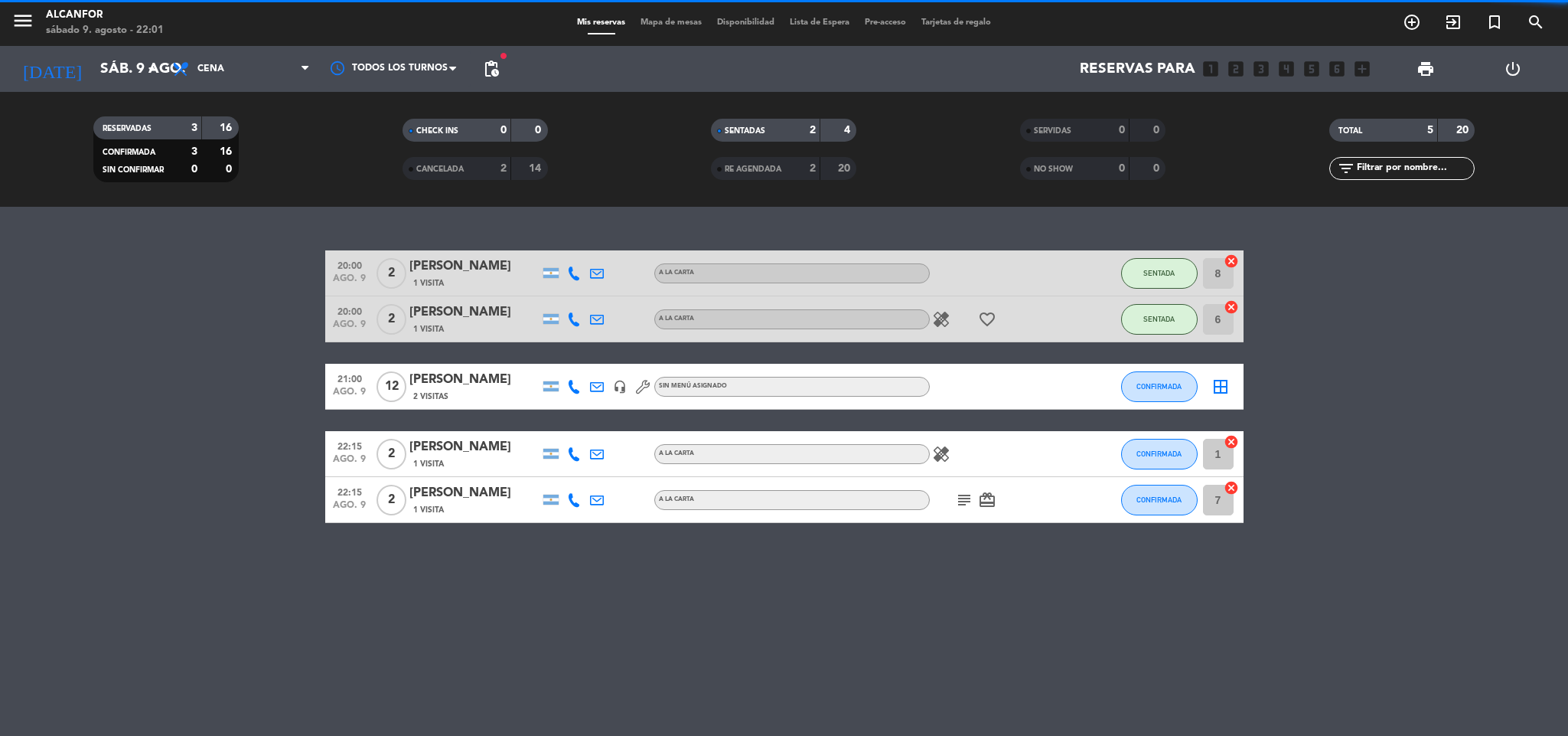
click at [1357, 64] on icon "add_box" at bounding box center [1361, 68] width 20 height 20
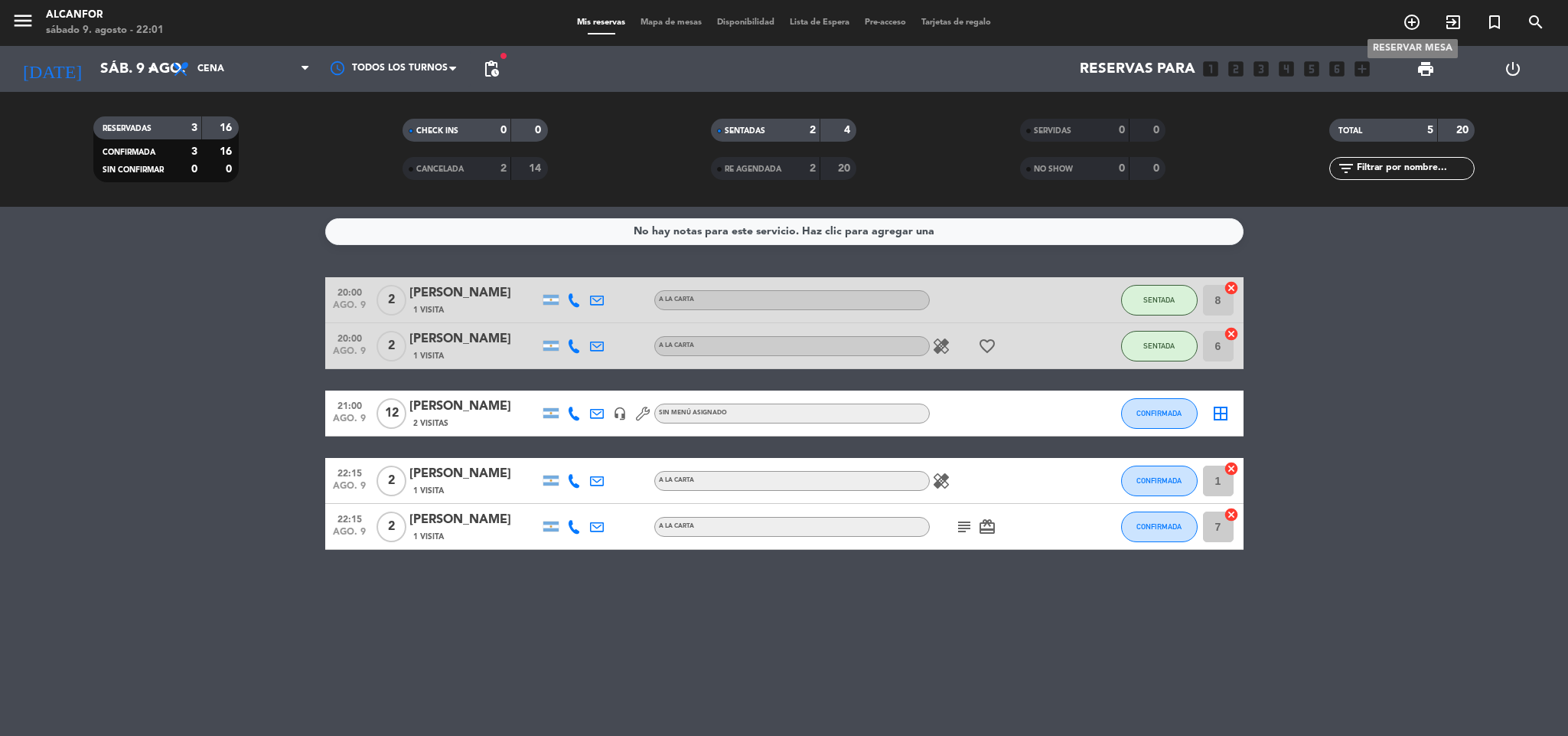
click at [1410, 16] on icon "add_circle_outline" at bounding box center [1411, 22] width 18 height 18
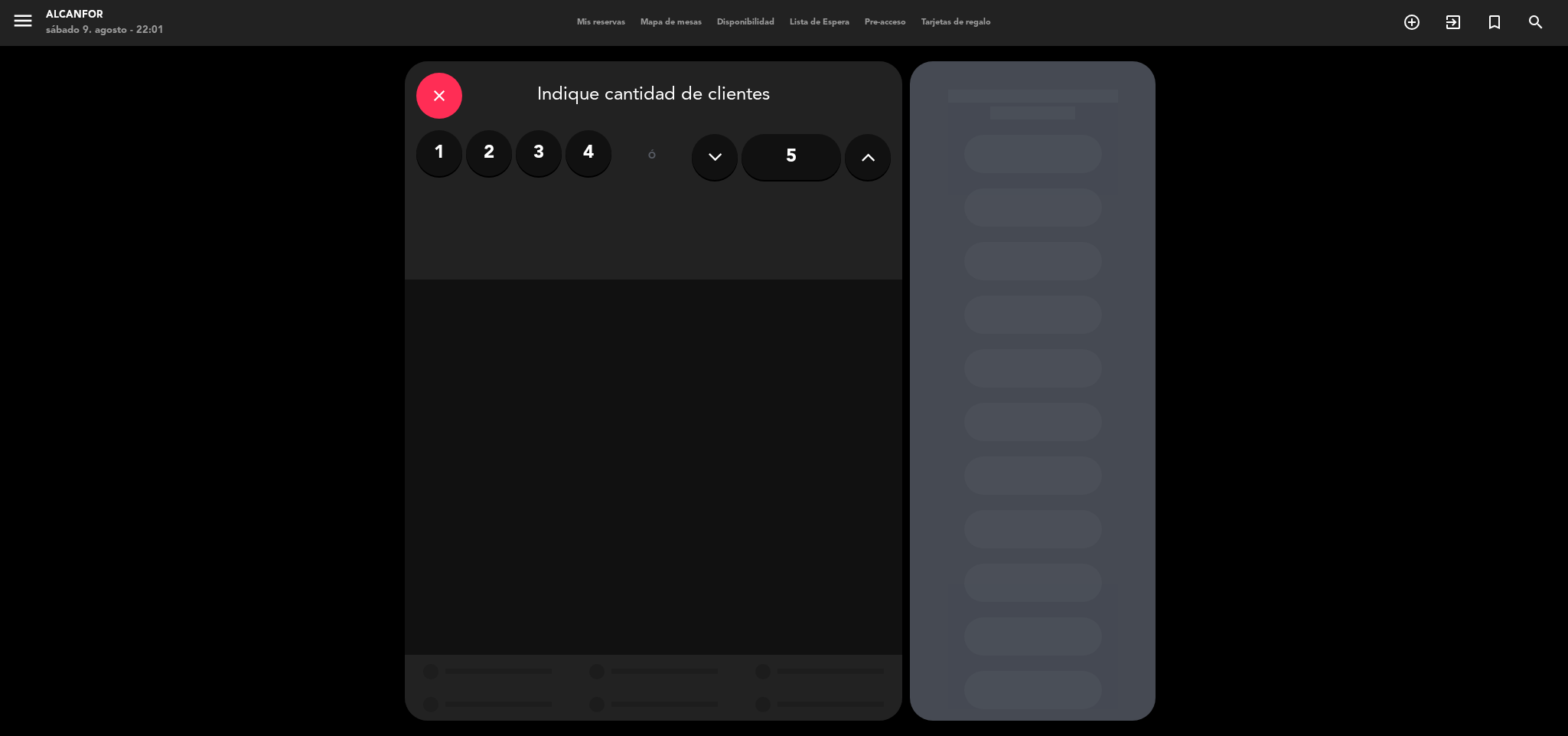
click at [485, 154] on label "2" at bounding box center [488, 152] width 46 height 46
click at [749, 203] on div "Cena" at bounding box center [774, 210] width 235 height 30
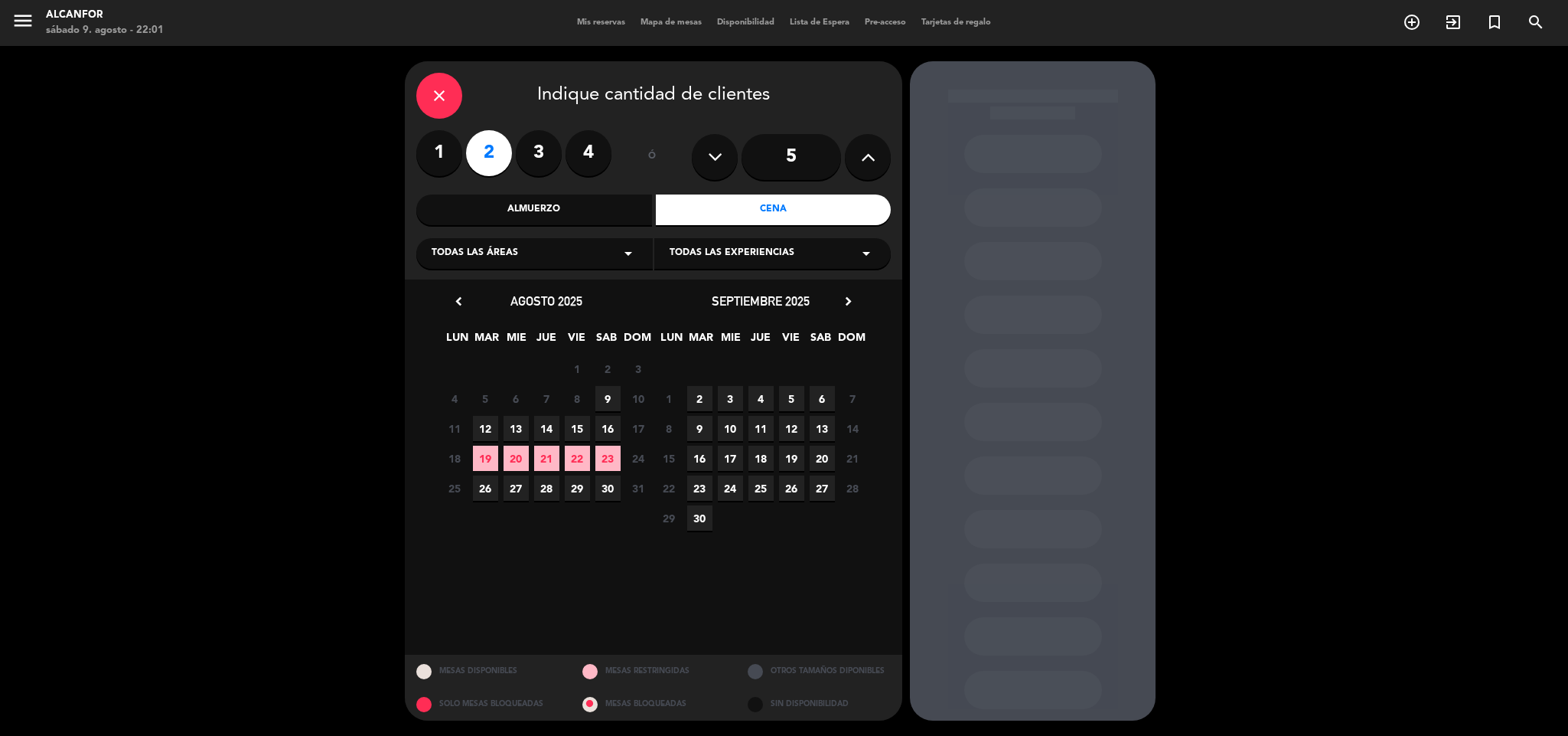
click at [609, 409] on span "9" at bounding box center [607, 398] width 25 height 25
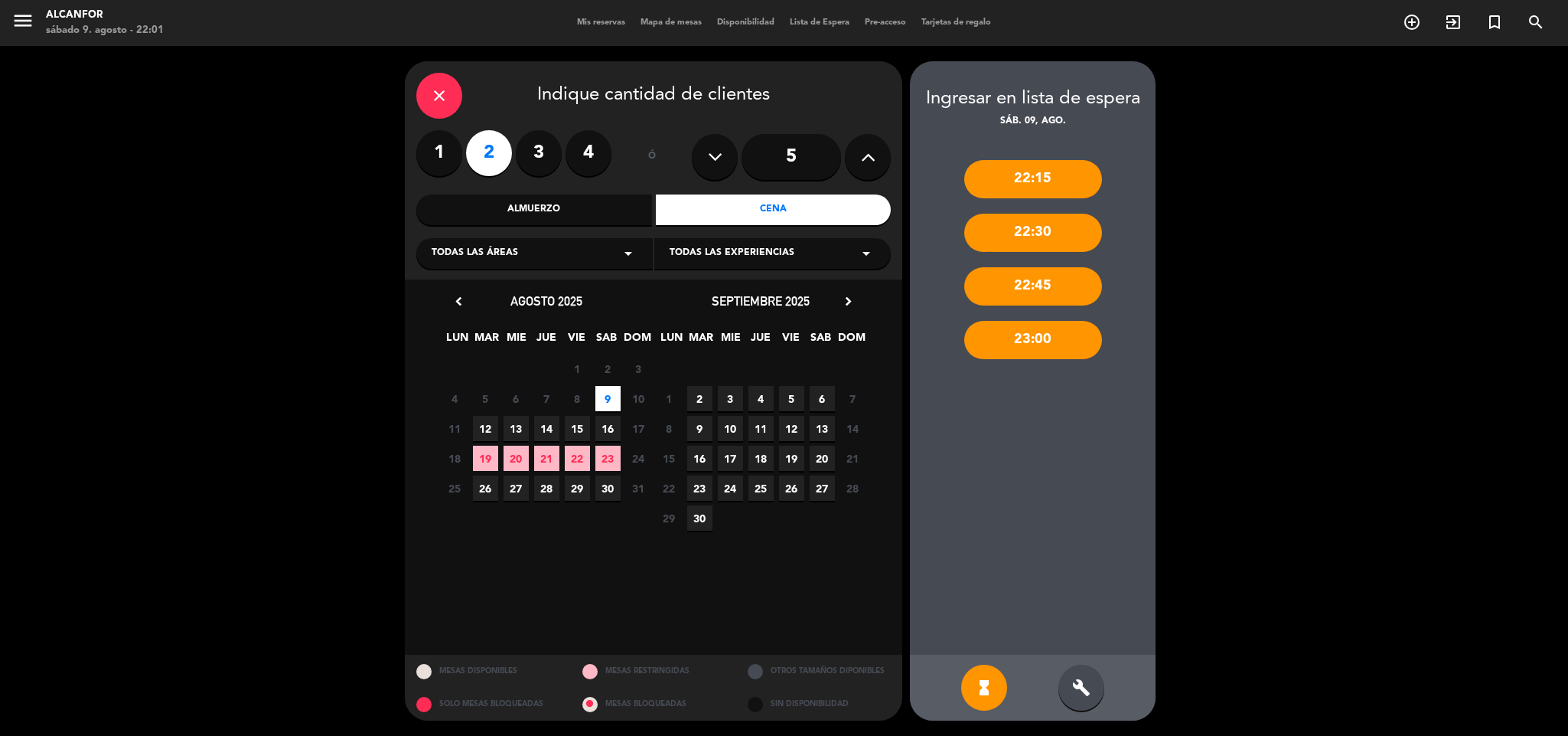
click at [1025, 171] on div "22:15" at bounding box center [1032, 179] width 138 height 38
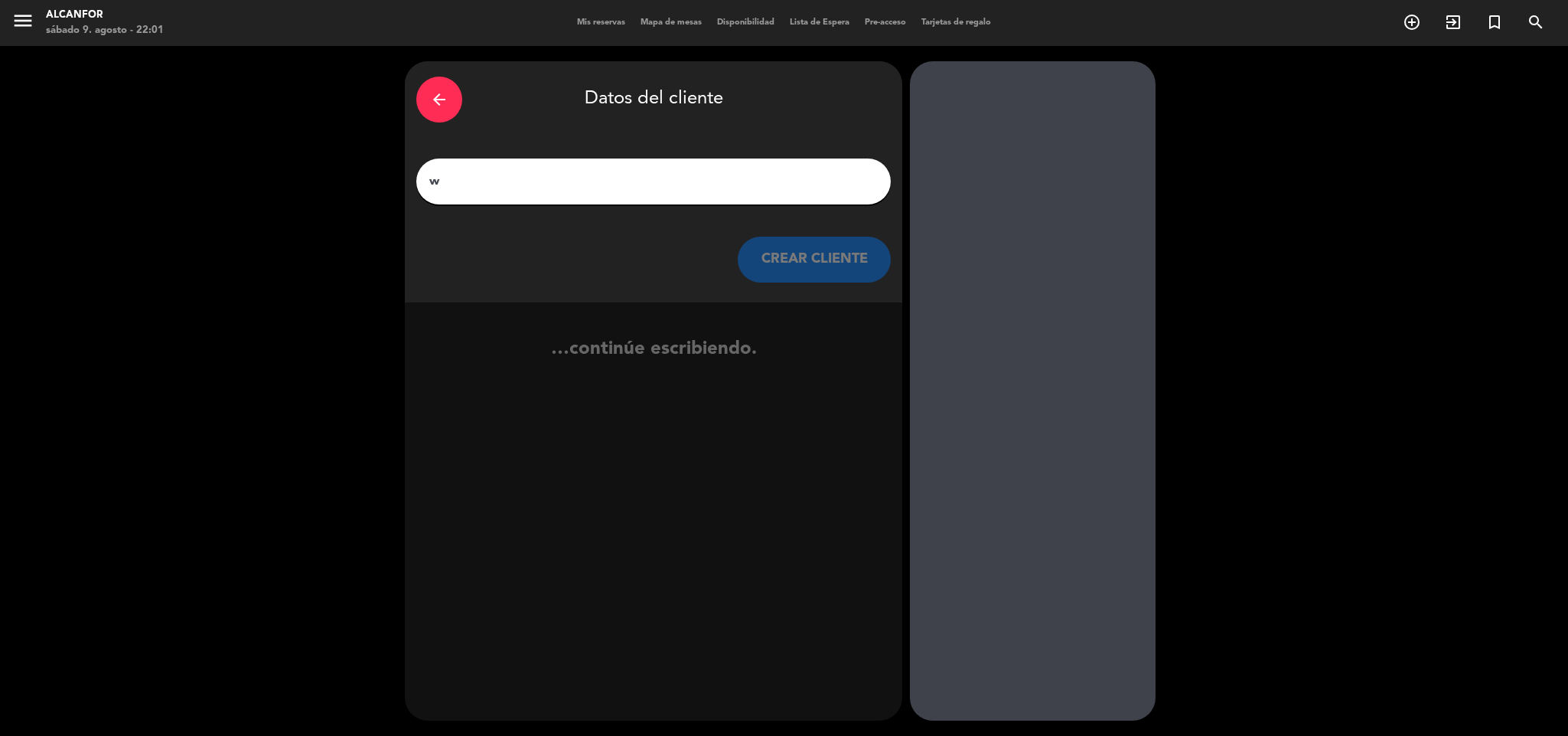
click at [722, 189] on input "w" at bounding box center [653, 181] width 452 height 22
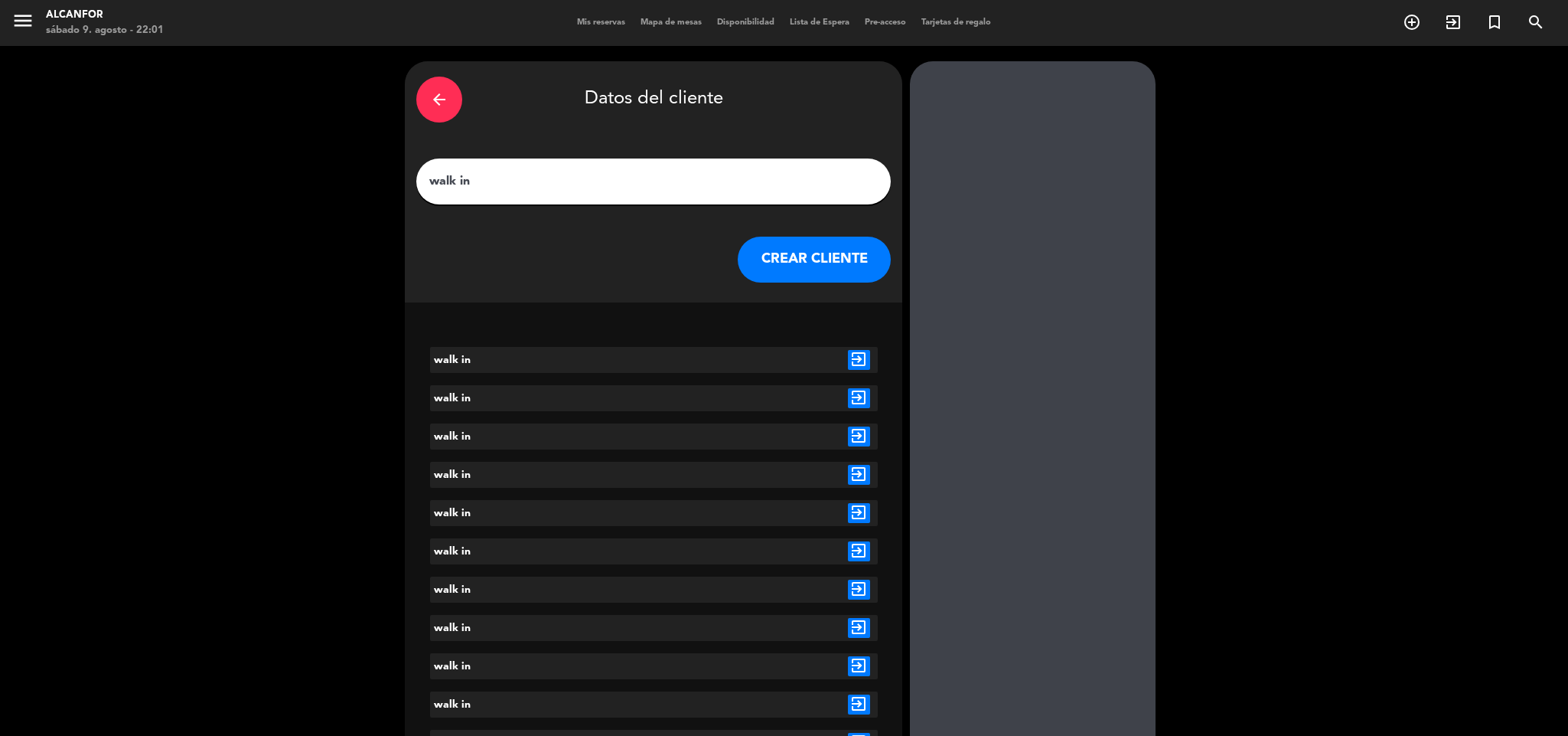
type input "walk in"
click at [817, 249] on button "CREAR CLIENTE" at bounding box center [813, 259] width 153 height 46
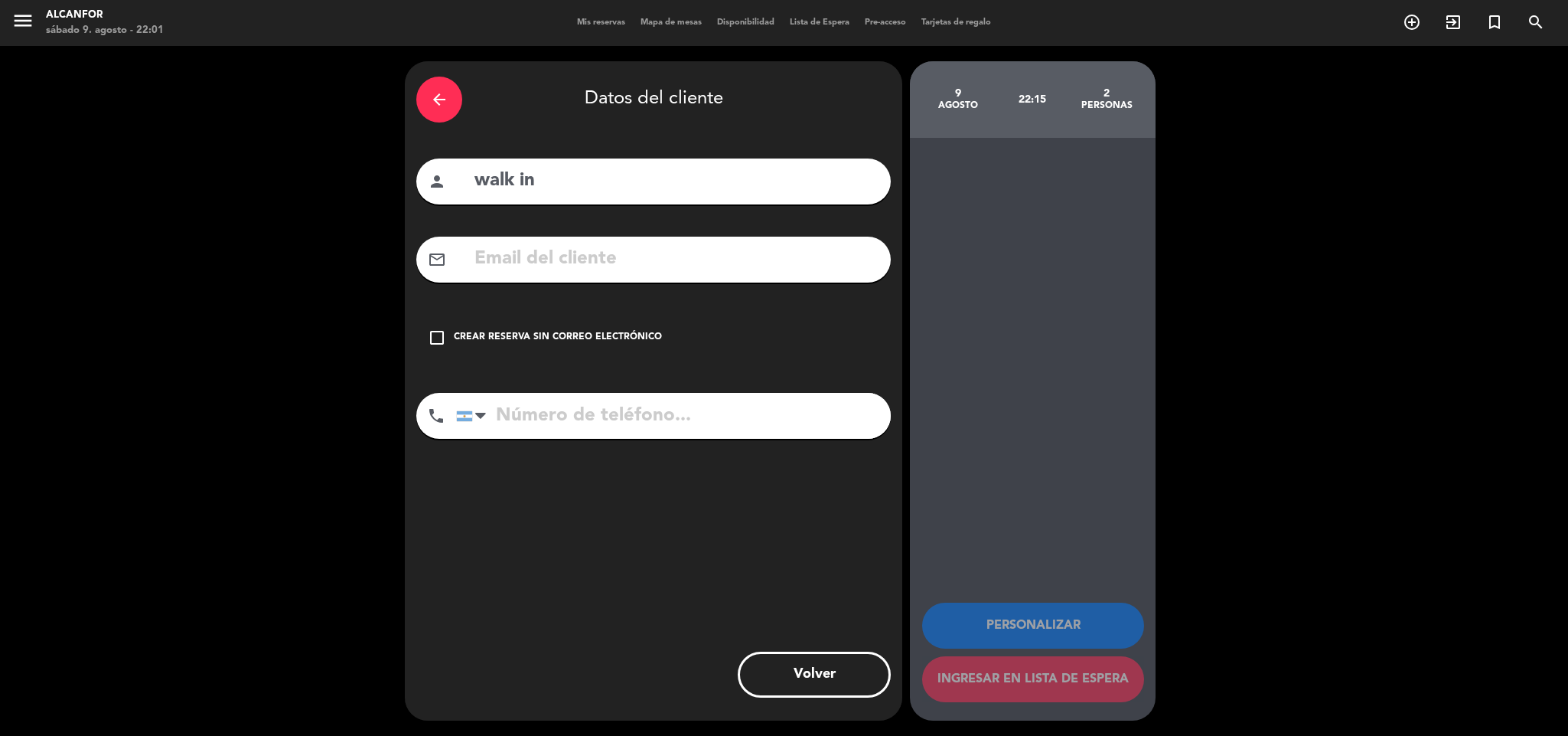
click at [598, 315] on div "check_box_outline_blank Crear reserva sin correo electrónico" at bounding box center [653, 337] width 474 height 46
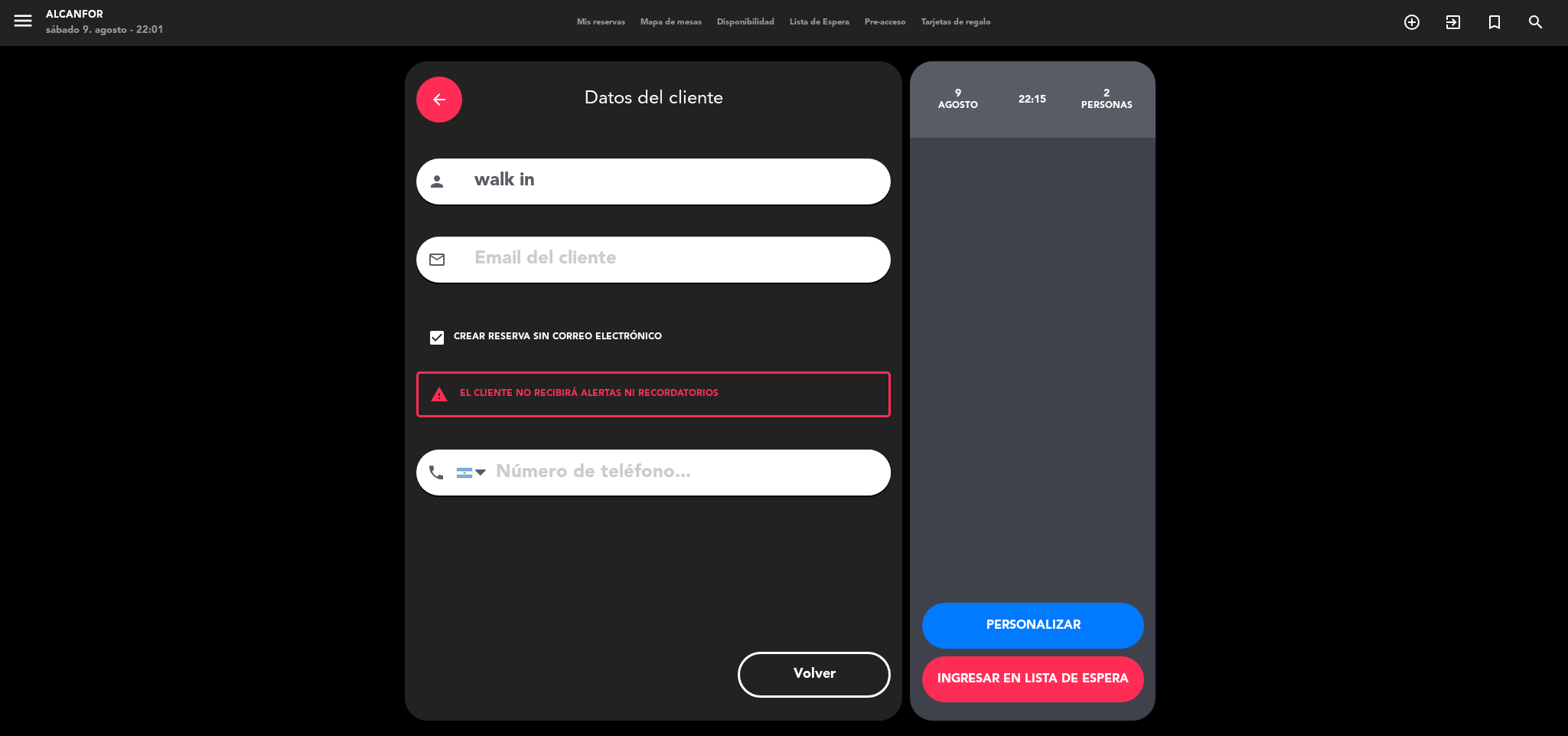
click at [996, 682] on button "Ingresar en lista de espera" at bounding box center [1032, 679] width 222 height 46
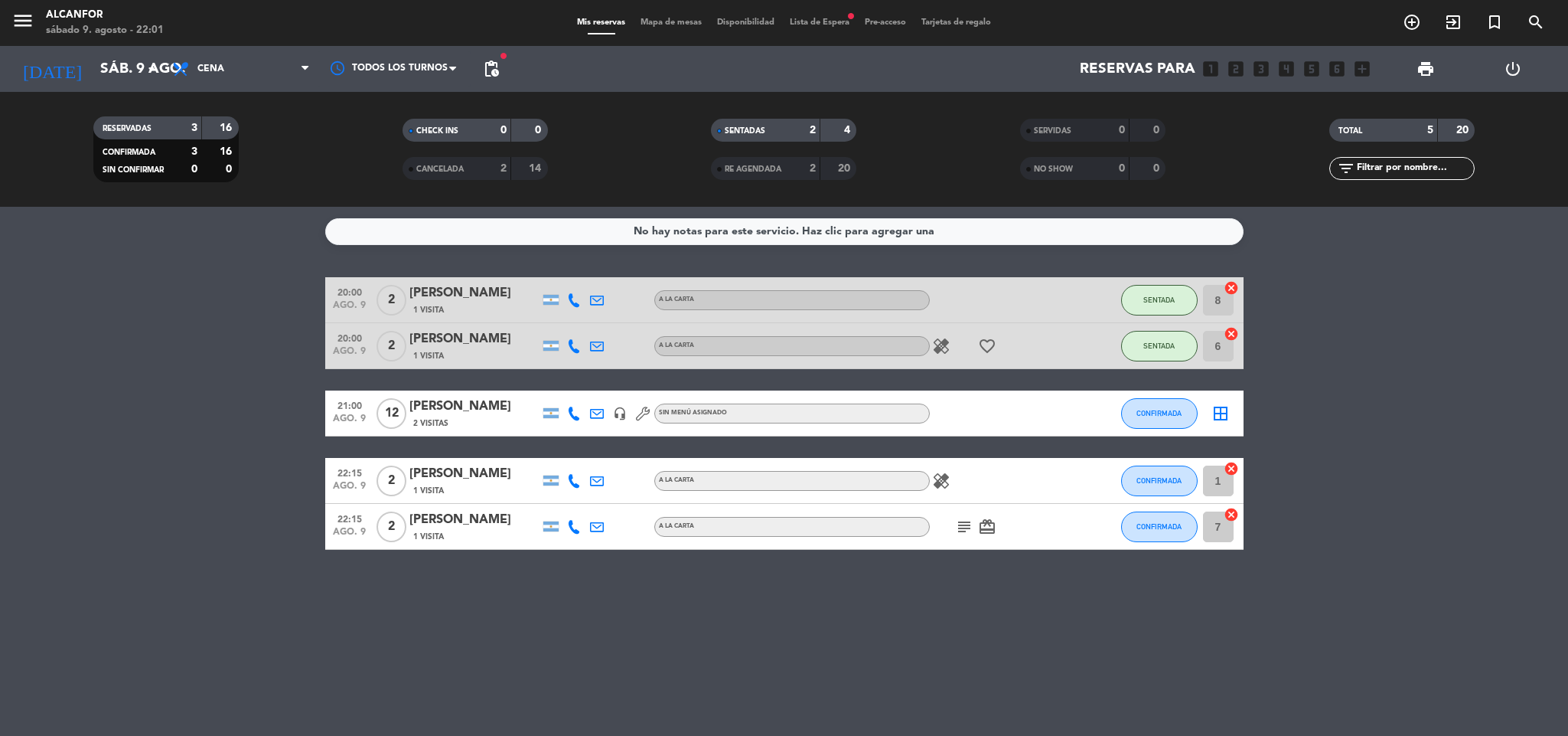
click at [847, 21] on span "Lista de Espera fiber_manual_record" at bounding box center [819, 23] width 75 height 9
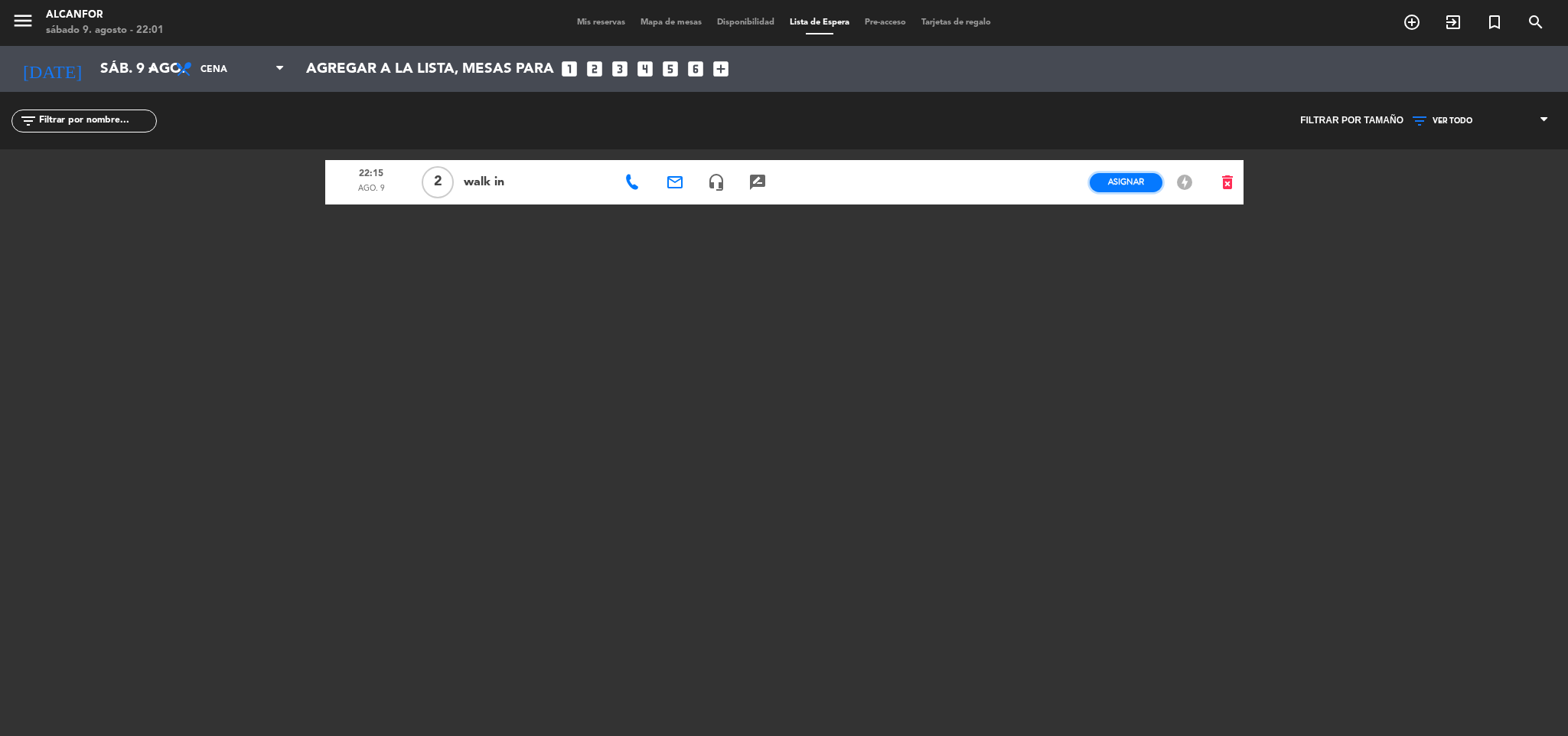
click at [1128, 178] on span "Asignar" at bounding box center [1126, 181] width 36 height 11
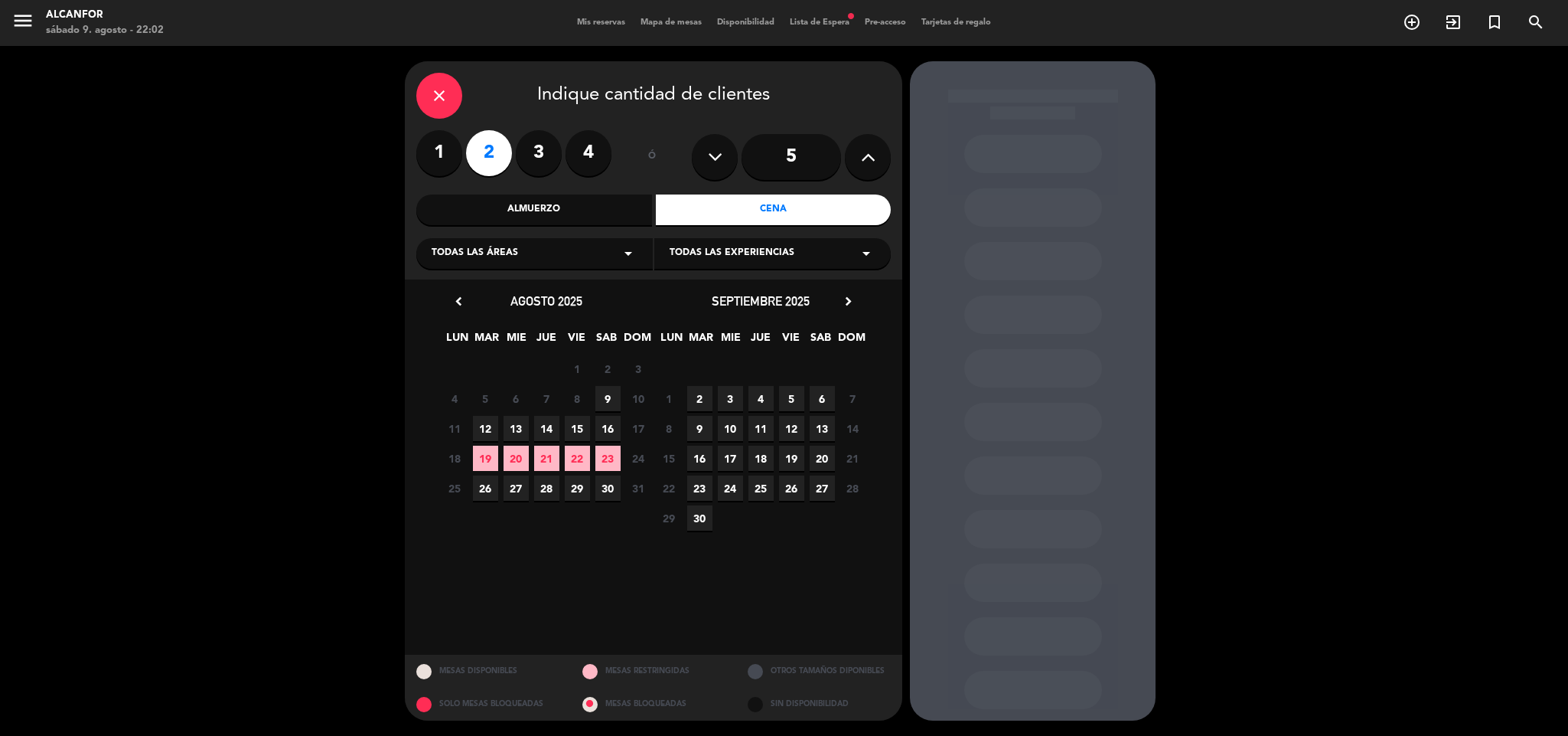
click at [604, 398] on span "9" at bounding box center [607, 398] width 25 height 25
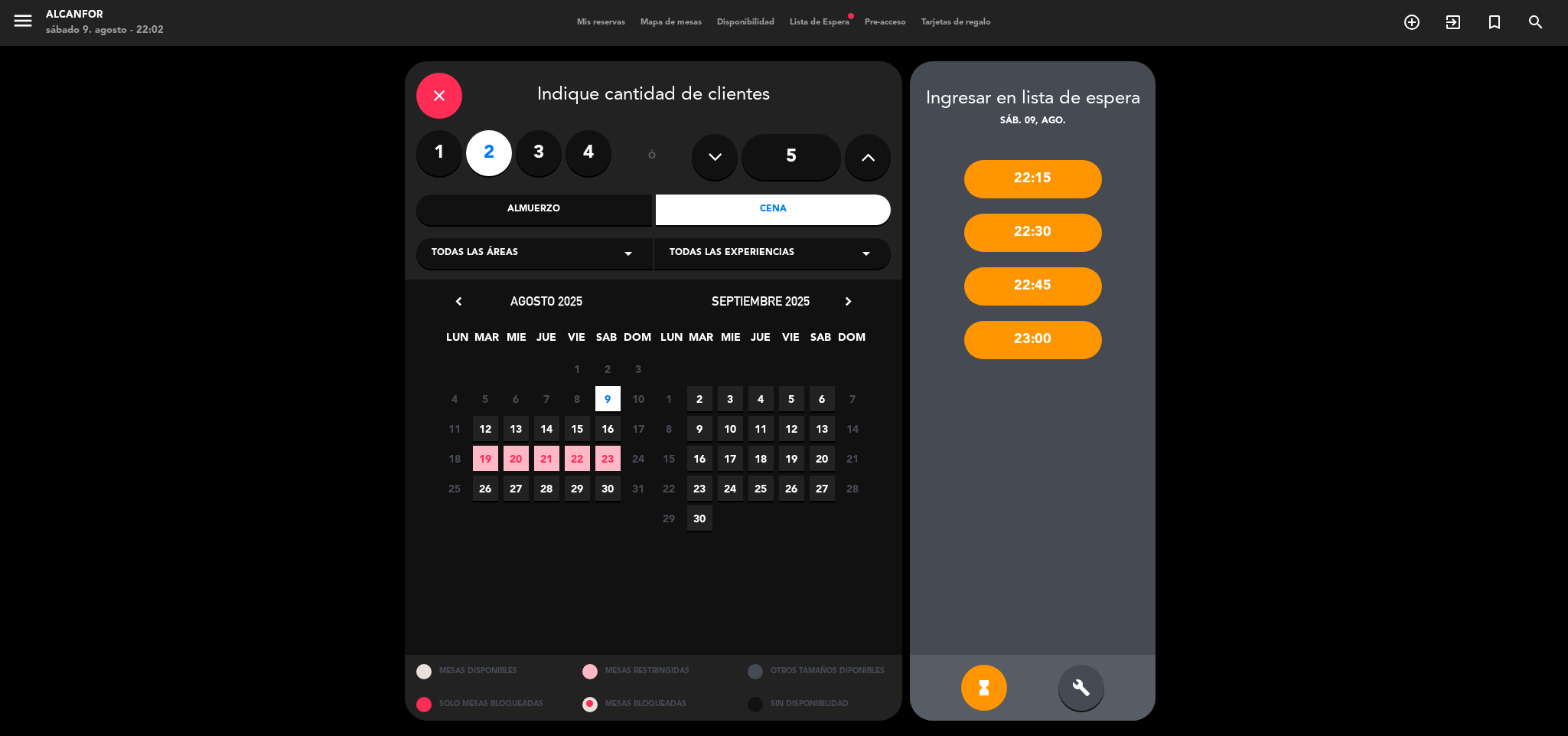
click at [1049, 189] on div "22:15" at bounding box center [1032, 179] width 138 height 38
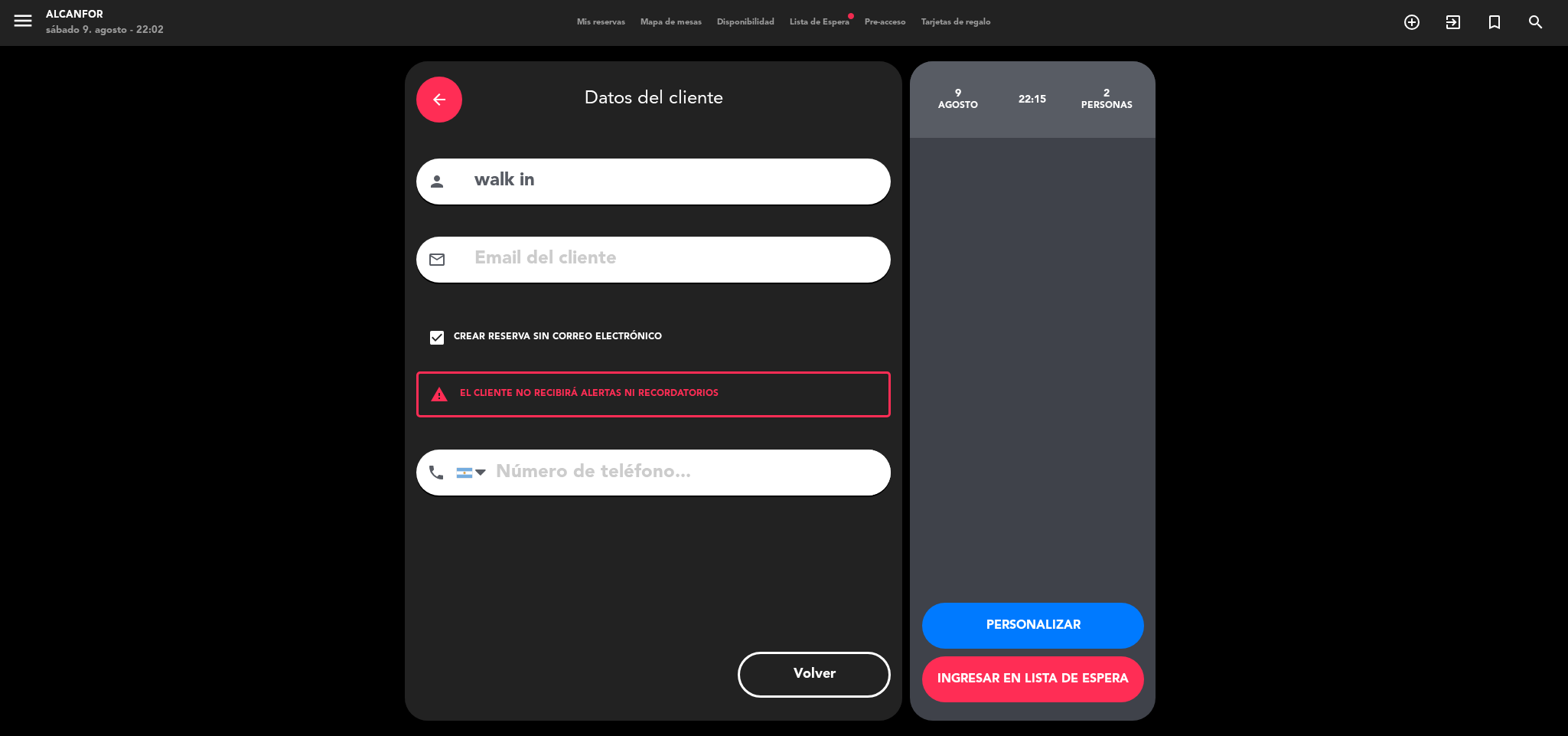
click at [1008, 620] on button "Personalizar" at bounding box center [1032, 625] width 222 height 46
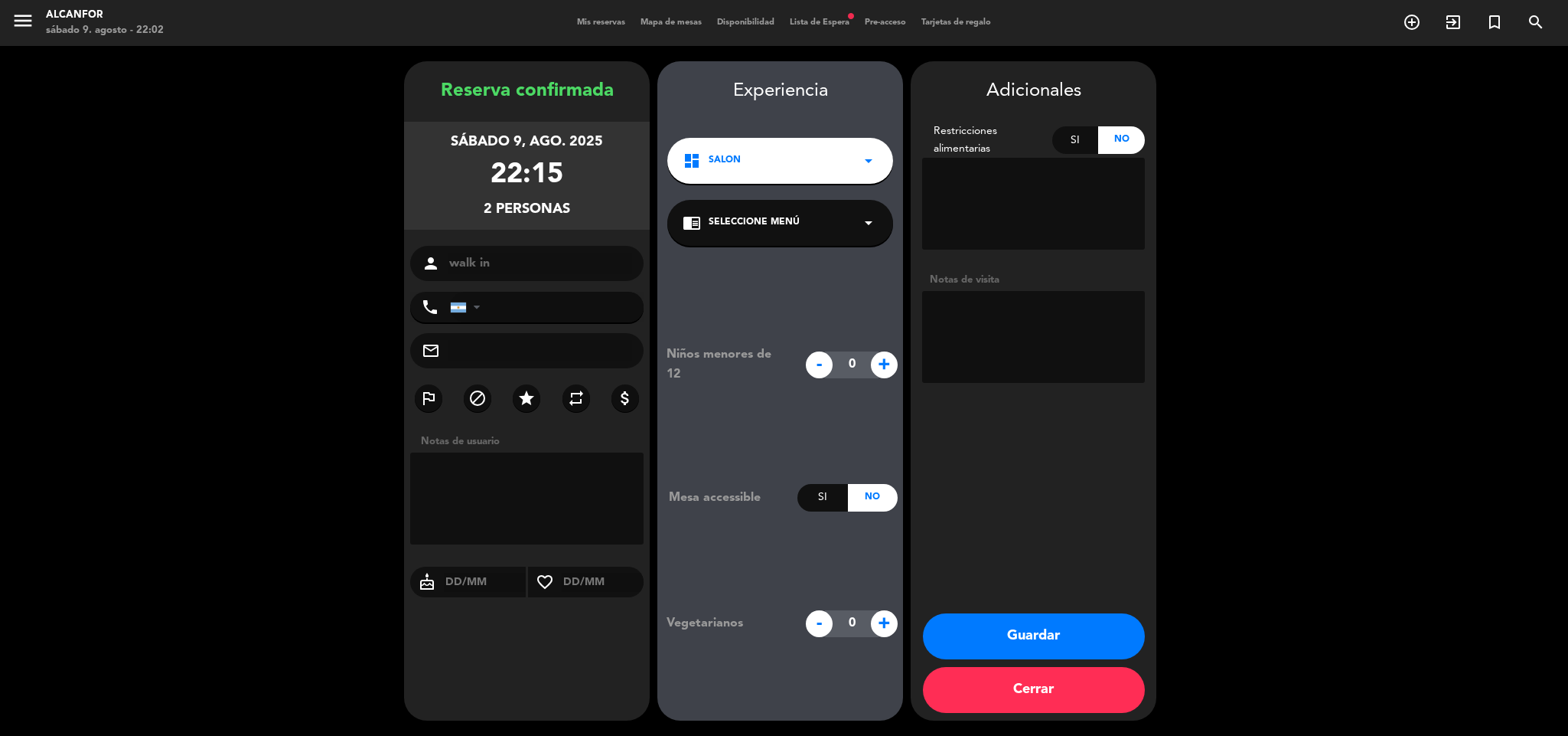
click at [1004, 644] on button "Guardar" at bounding box center [1033, 636] width 222 height 46
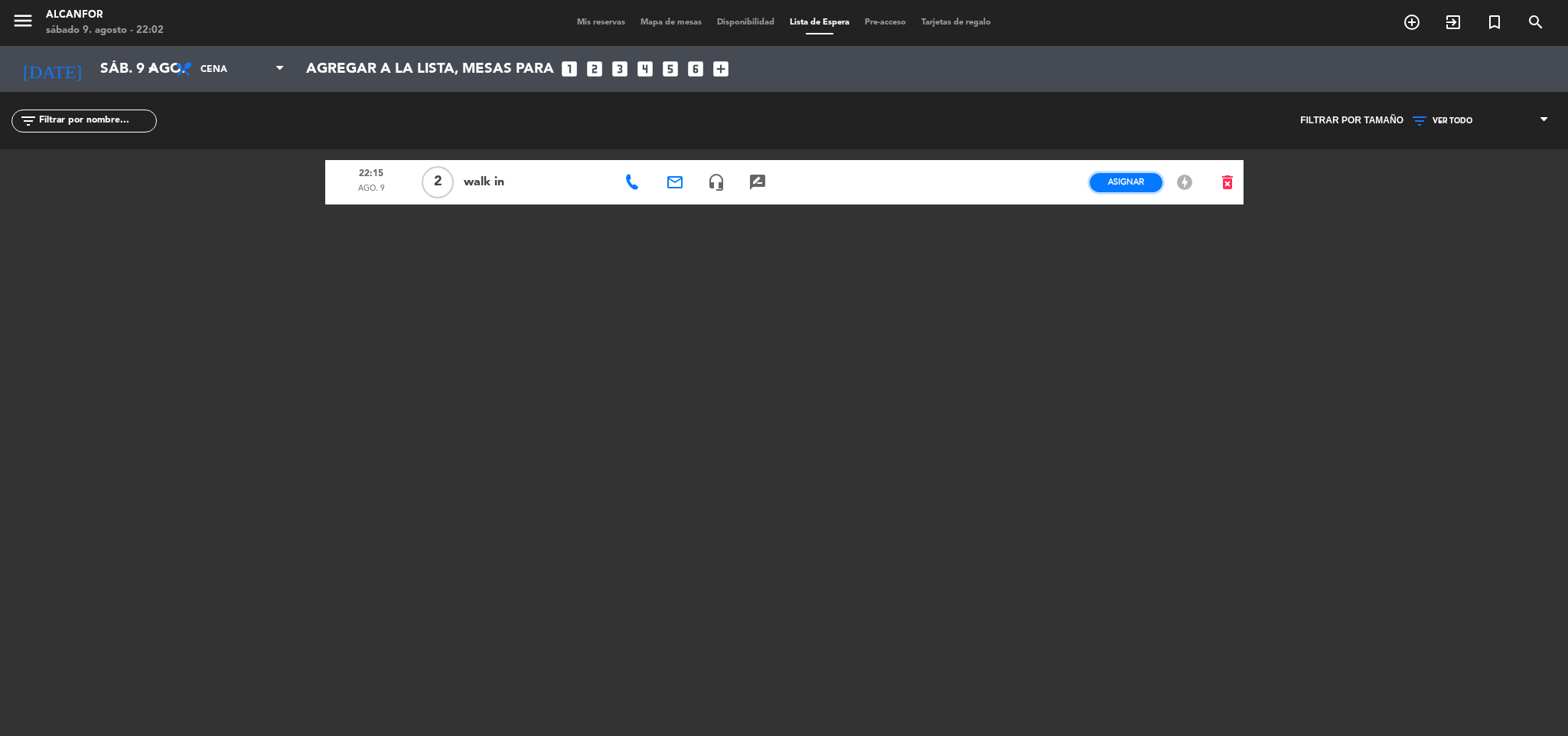
click at [1136, 182] on span "Asignar" at bounding box center [1126, 181] width 36 height 11
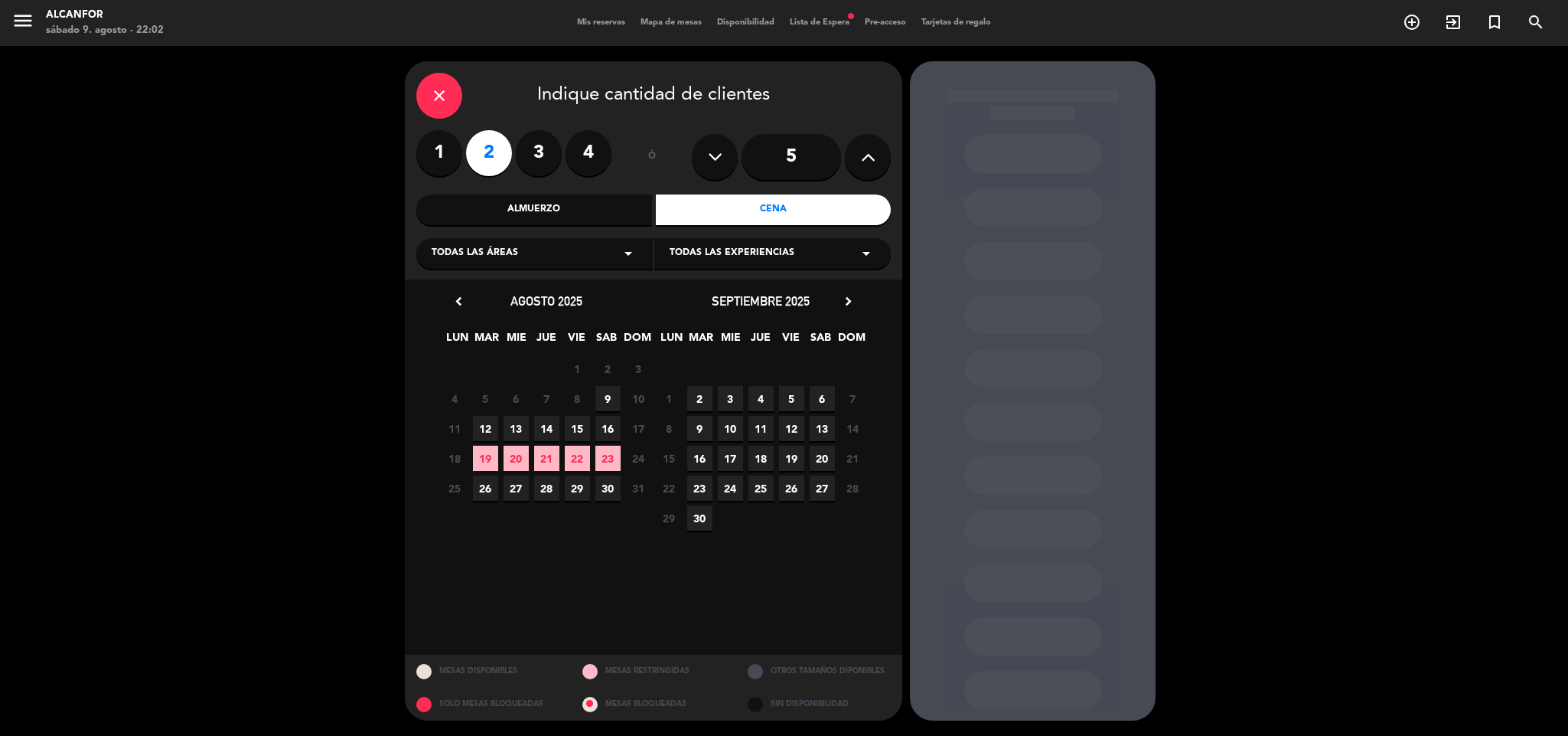
drag, startPoint x: 604, startPoint y: 381, endPoint x: 604, endPoint y: 393, distance: 12.0
click at [604, 393] on div "chevron_left agosto 2025 LUN MAR [PERSON_NAME] VIE SAB DOM 28 29 30 31 1 2 3 4 …" at bounding box center [547, 411] width 215 height 242
click at [604, 393] on span "9" at bounding box center [607, 398] width 25 height 25
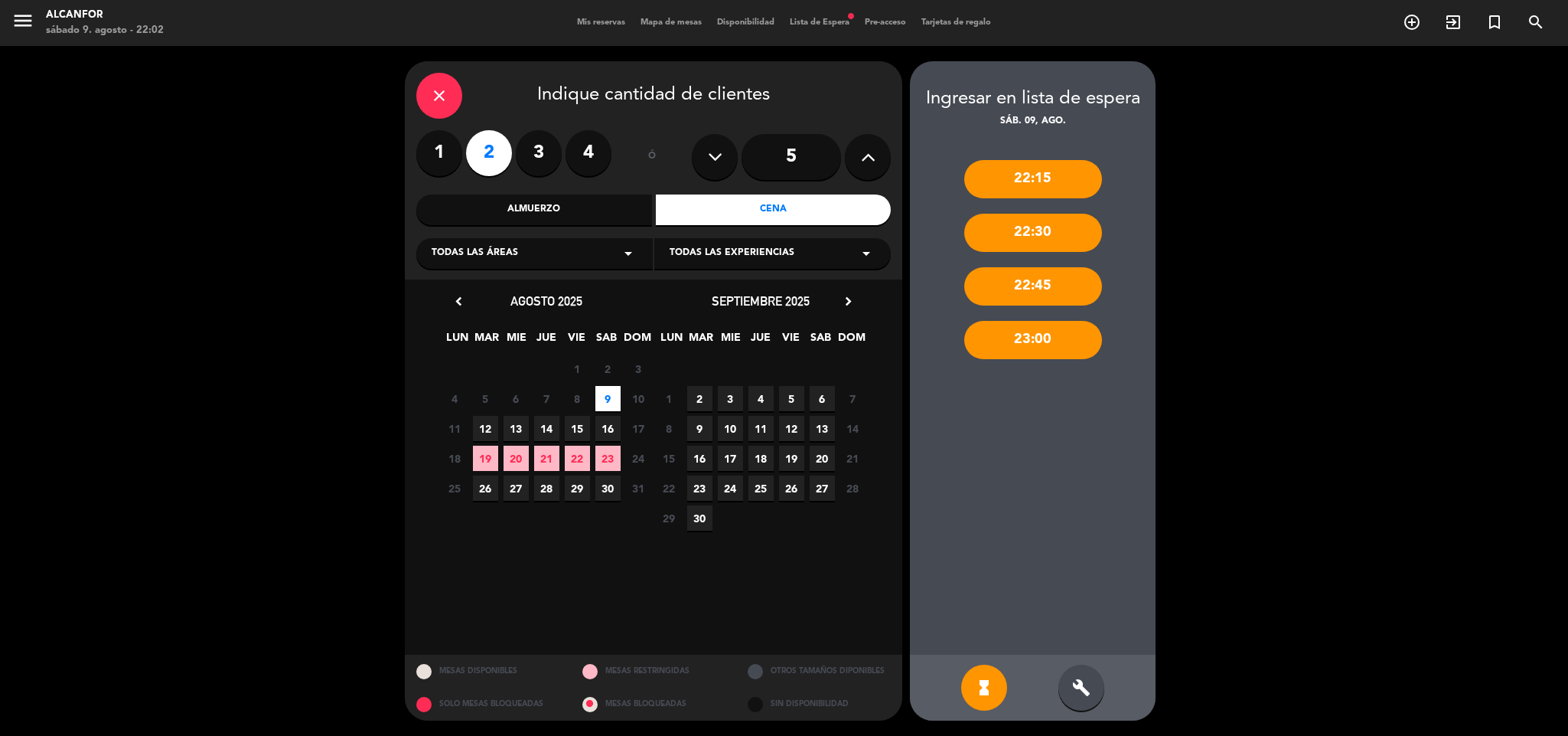
click at [1045, 189] on div "22:15" at bounding box center [1032, 179] width 138 height 38
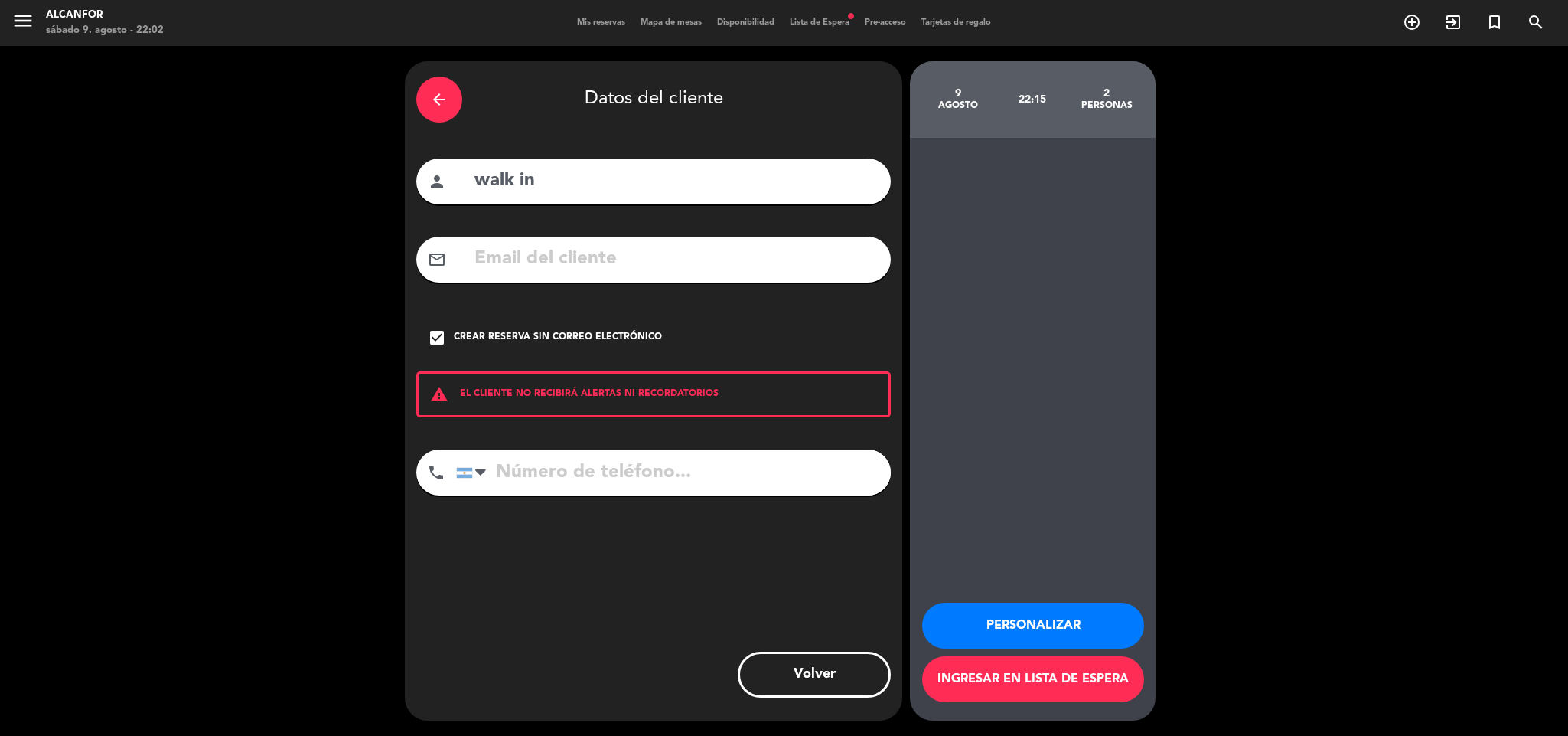
click at [1075, 607] on button "Personalizar" at bounding box center [1032, 625] width 222 height 46
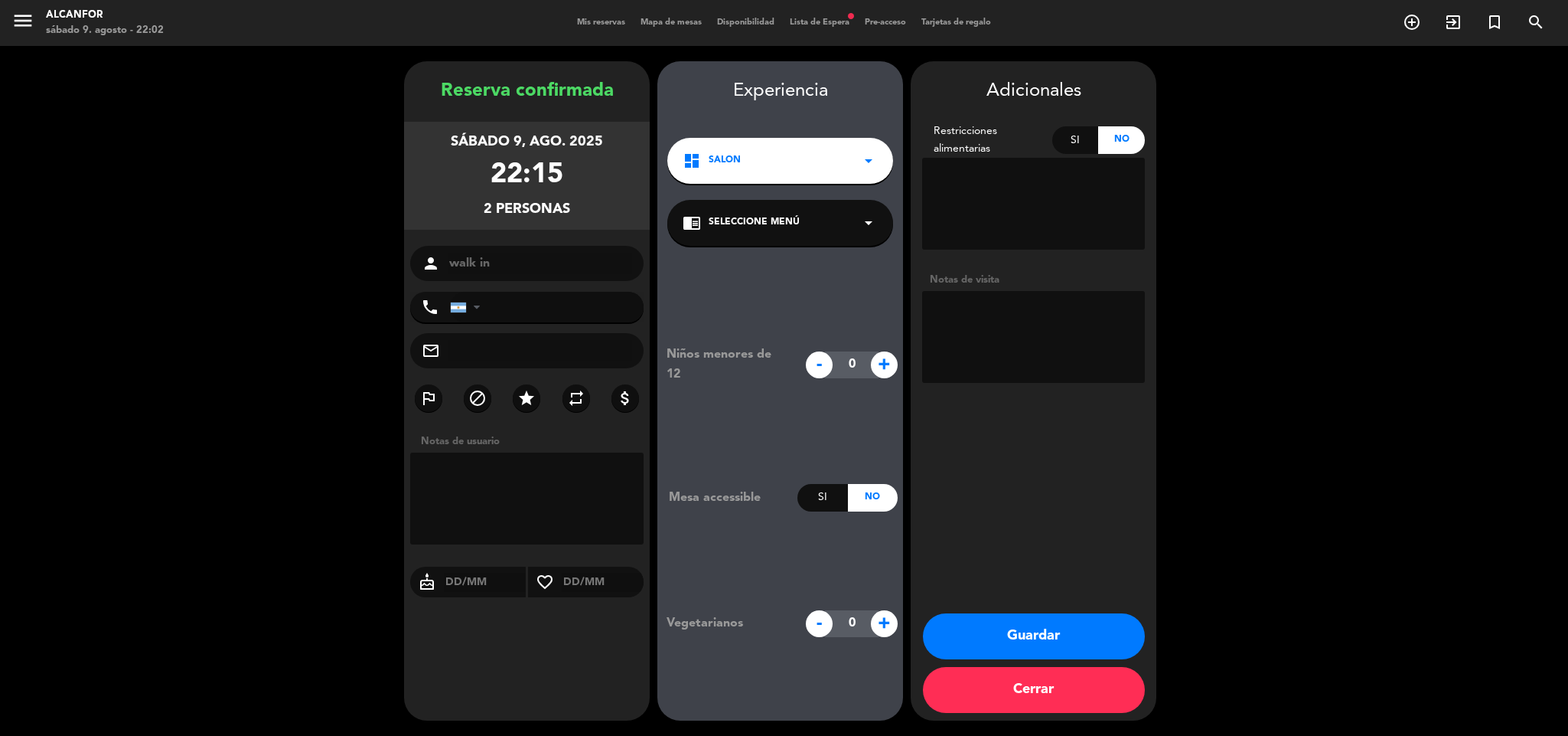
click at [762, 148] on div "dashboard SALON arrow_drop_down" at bounding box center [780, 160] width 226 height 46
click at [813, 203] on div "SALON" at bounding box center [780, 203] width 218 height 16
click at [999, 632] on button "Guardar" at bounding box center [1033, 636] width 222 height 46
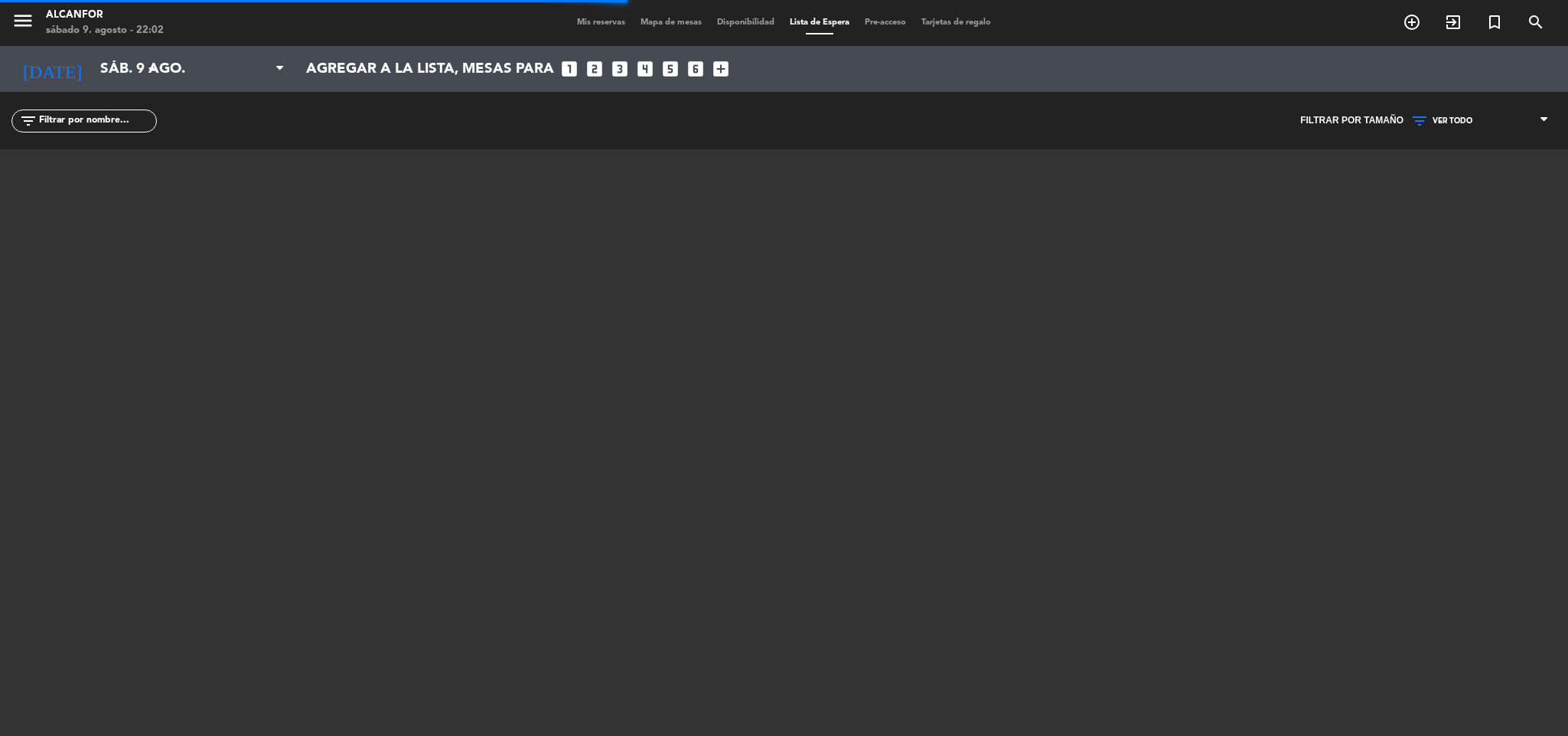
click at [999, 632] on div "menu Alcanfor sábado 9. agosto - 22:02 Mis reservas Mapa de mesas Disponibilida…" at bounding box center [784, 368] width 1568 height 736
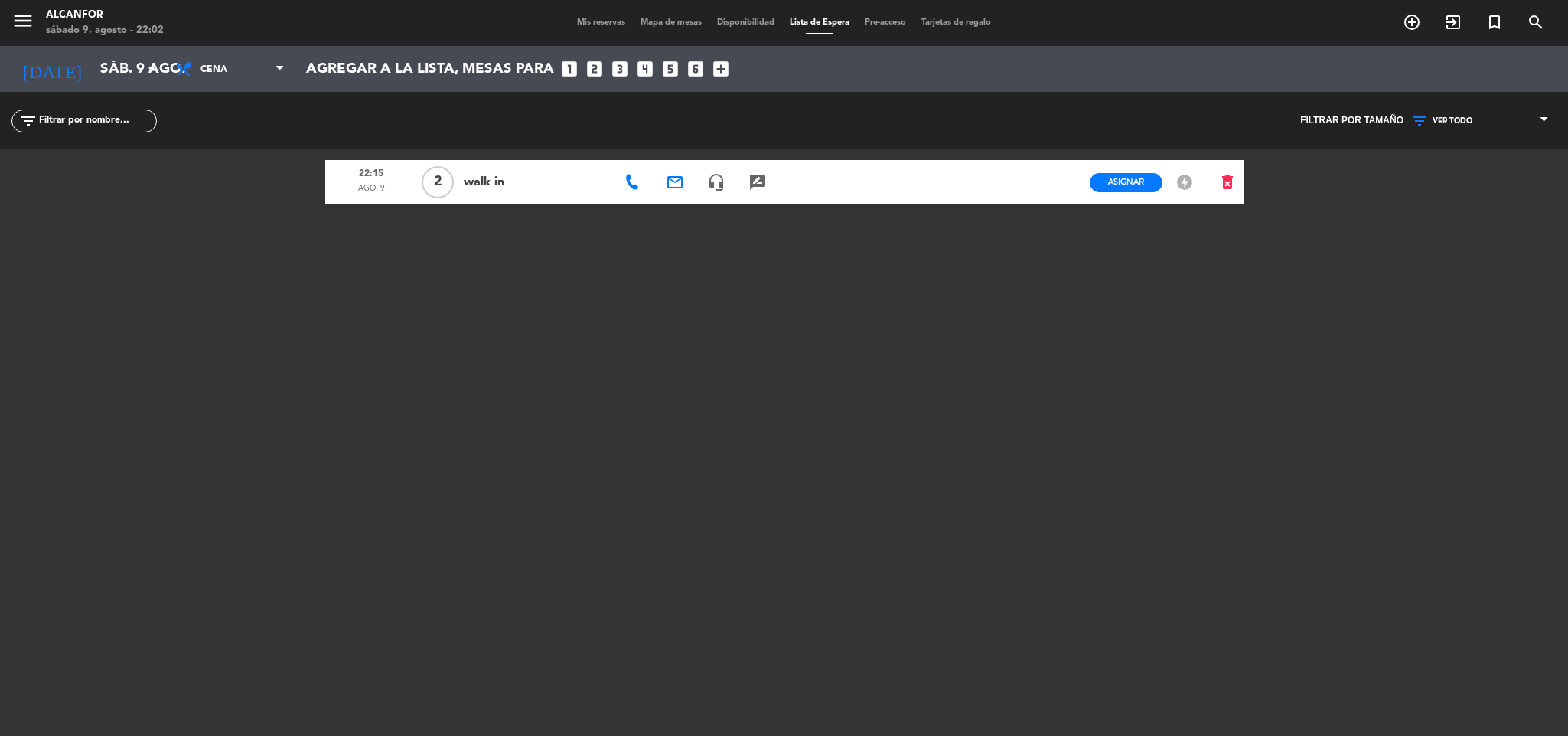
click at [588, 23] on span "Mis reservas" at bounding box center [601, 23] width 63 height 9
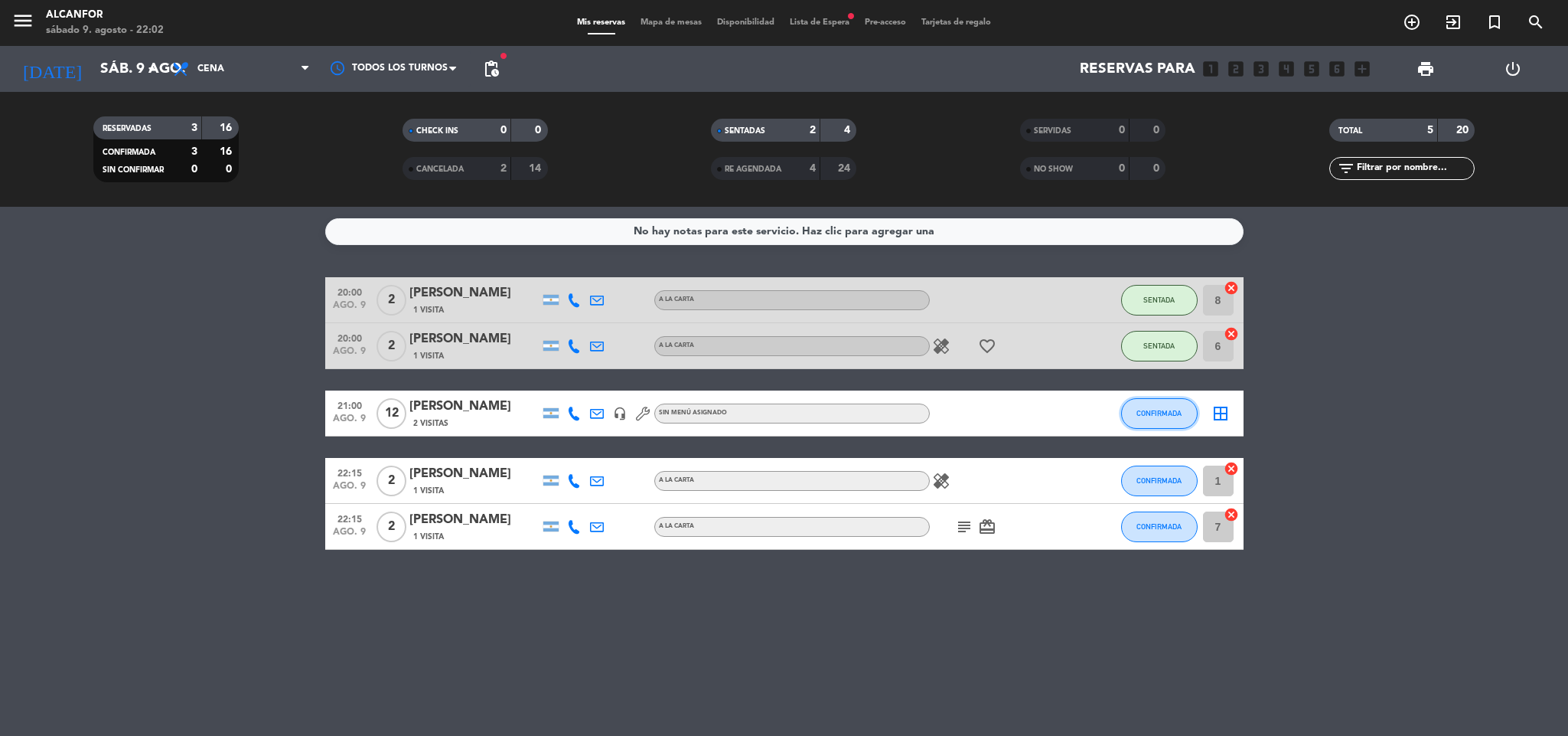
click at [1183, 421] on button "CONFIRMADA" at bounding box center [1159, 413] width 76 height 30
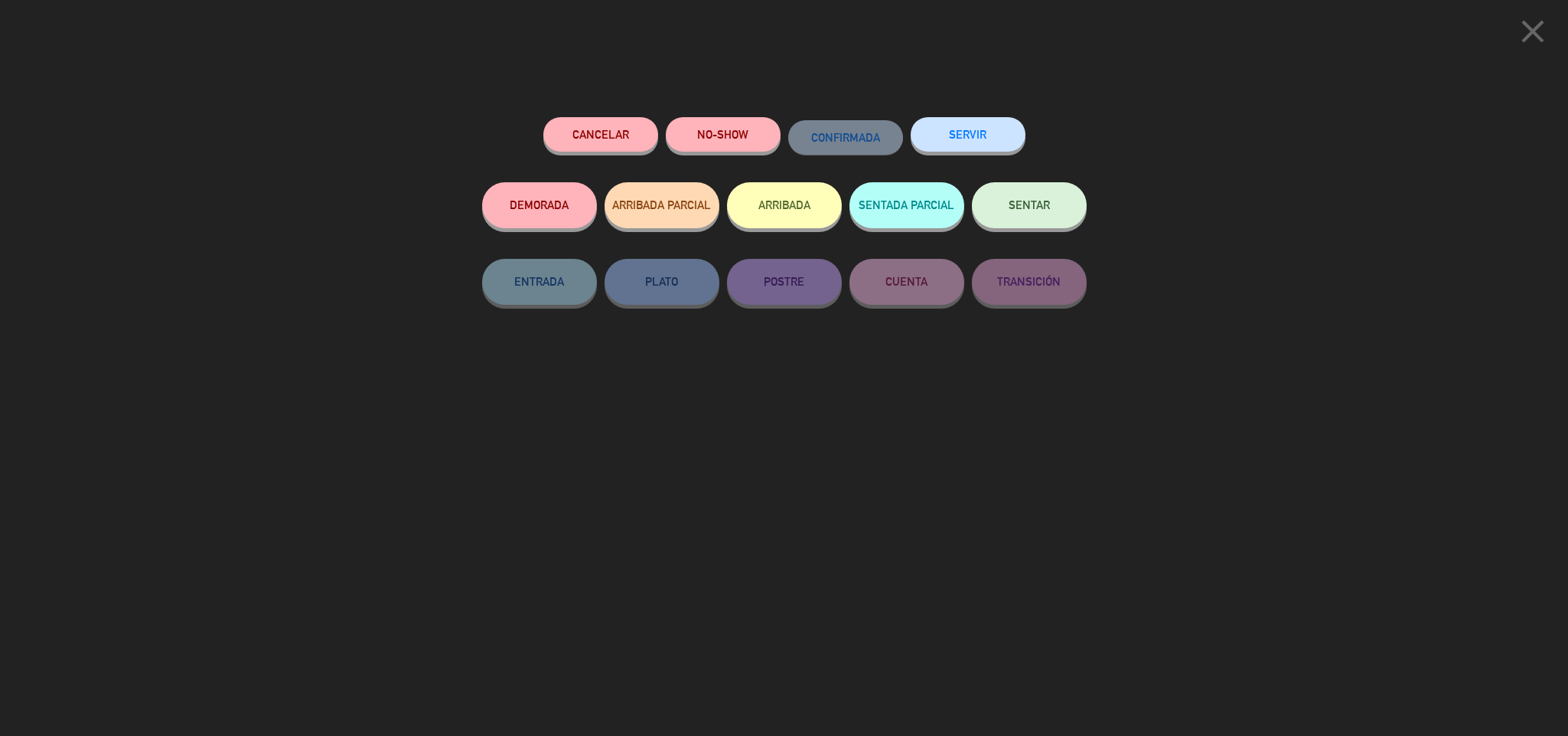
click at [1033, 208] on span "SENTAR" at bounding box center [1029, 204] width 42 height 13
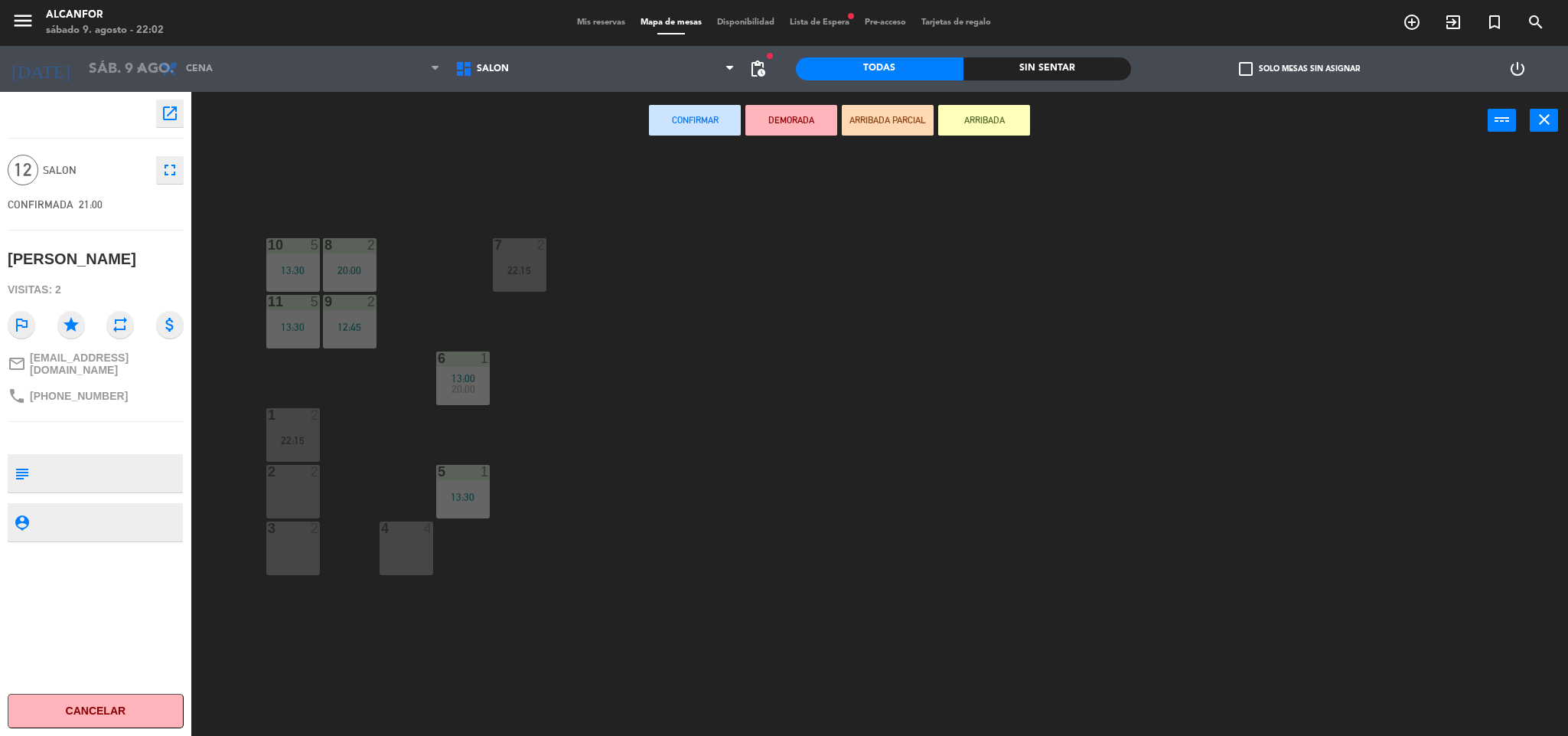
click at [402, 552] on div "4 4" at bounding box center [407, 548] width 54 height 54
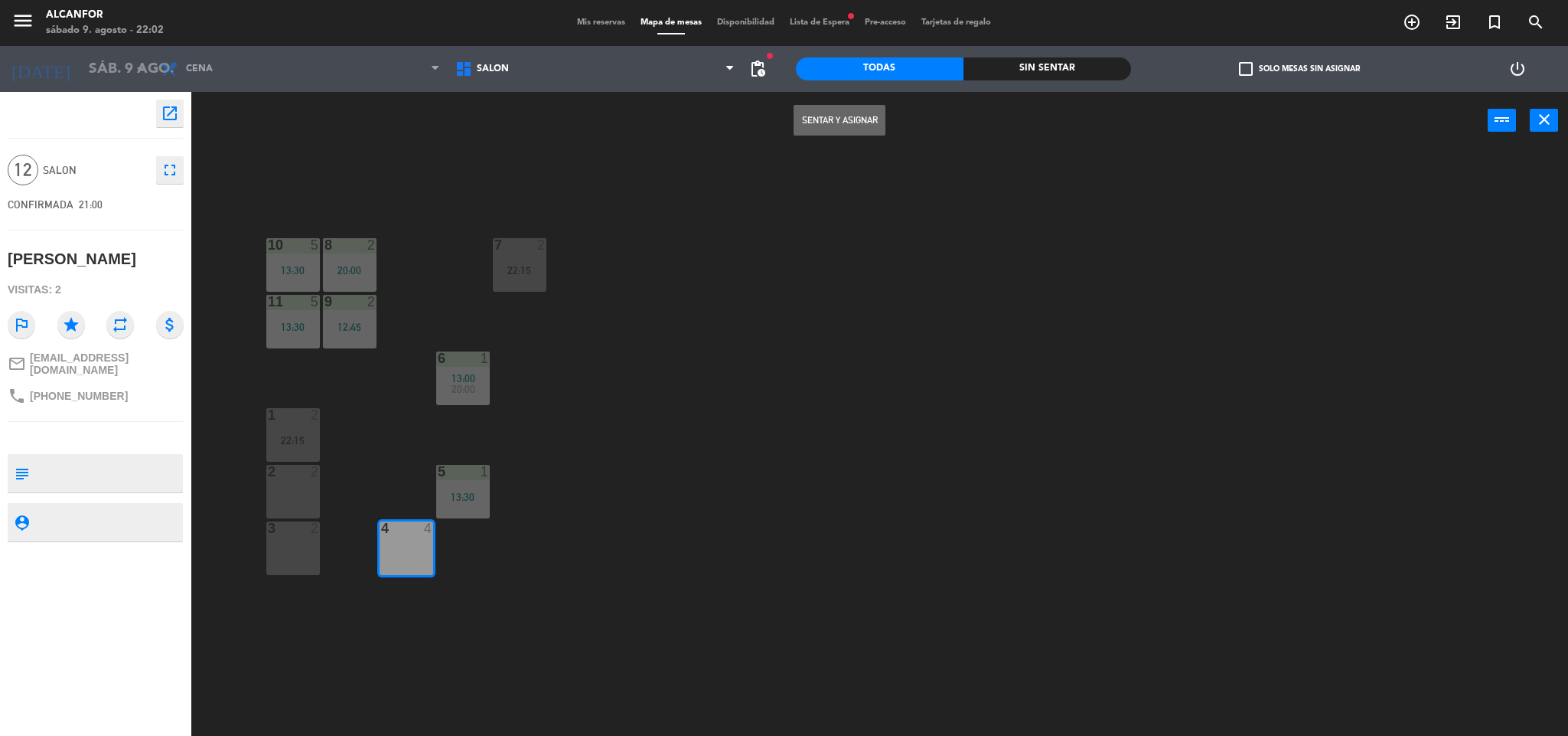
click at [840, 135] on div "Sentar y Asignar power_input close" at bounding box center [839, 120] width 1296 height 58
click at [839, 127] on button "Sentar y Asignar" at bounding box center [839, 119] width 92 height 30
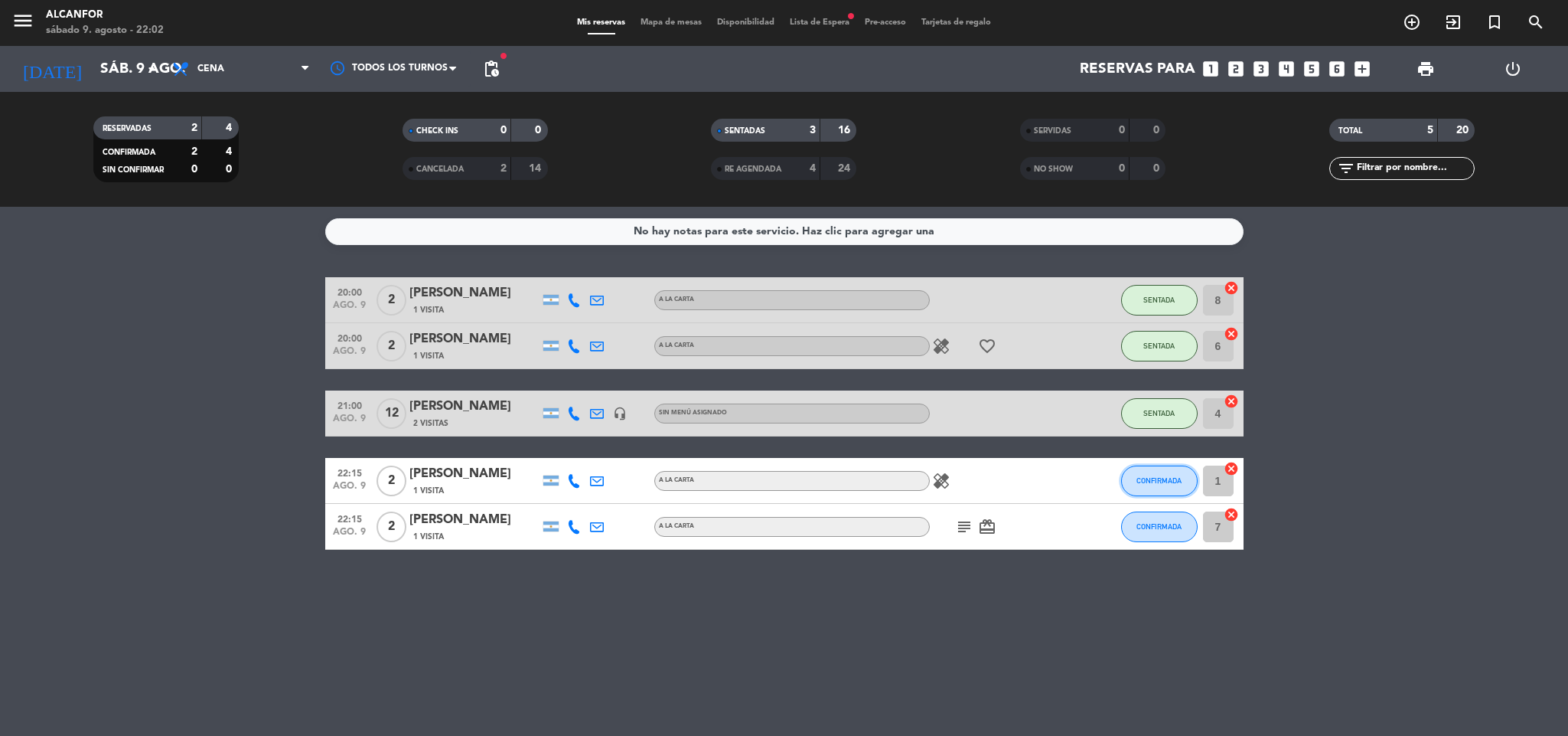
click at [1160, 485] on span "CONFIRMADA" at bounding box center [1159, 481] width 45 height 9
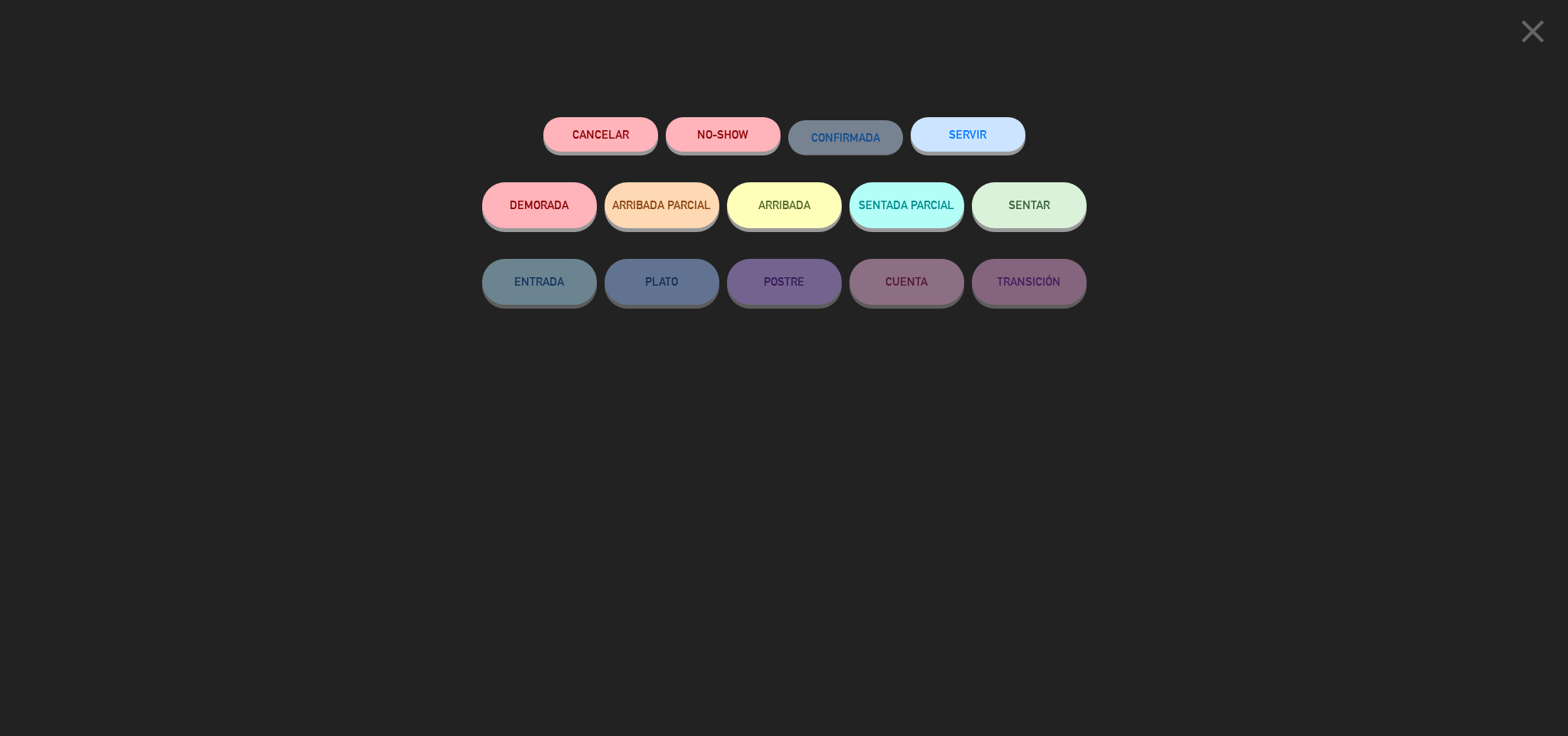
click at [1020, 209] on span "SENTAR" at bounding box center [1029, 204] width 42 height 13
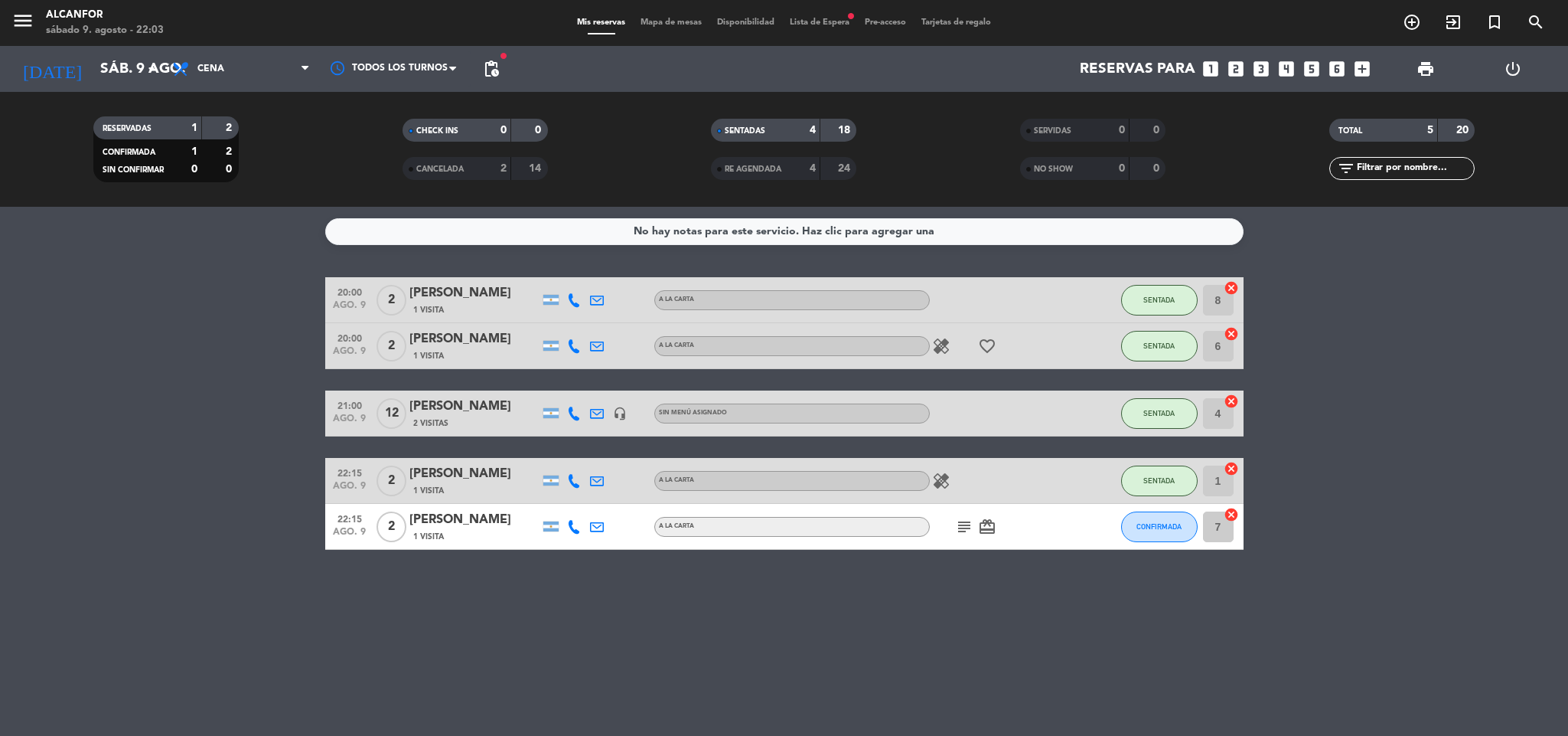
click at [935, 474] on icon "healing" at bounding box center [941, 481] width 18 height 18
click at [861, 23] on span "Pre-acceso" at bounding box center [884, 23] width 56 height 9
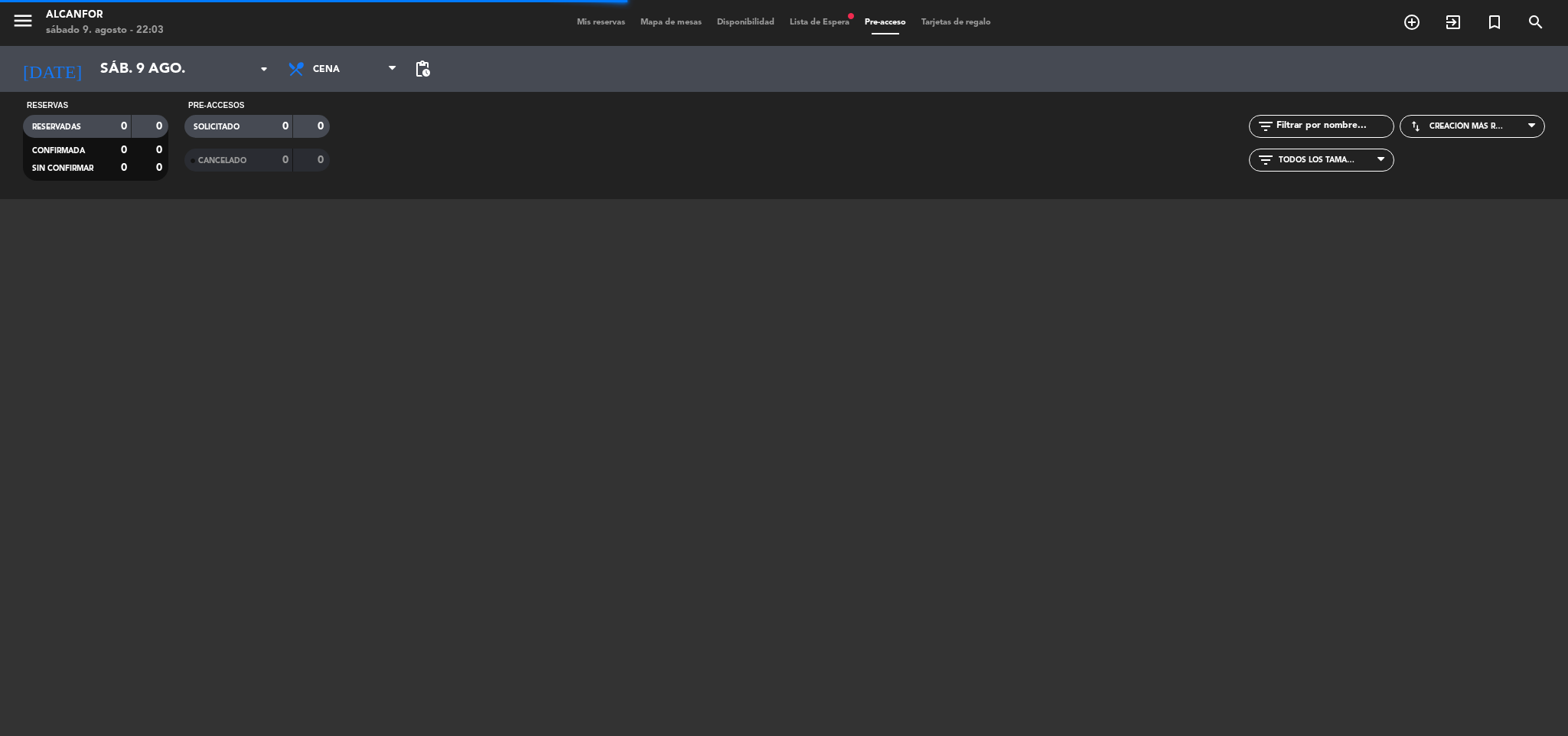
click at [838, 23] on span "Lista de Espera fiber_manual_record" at bounding box center [819, 23] width 75 height 9
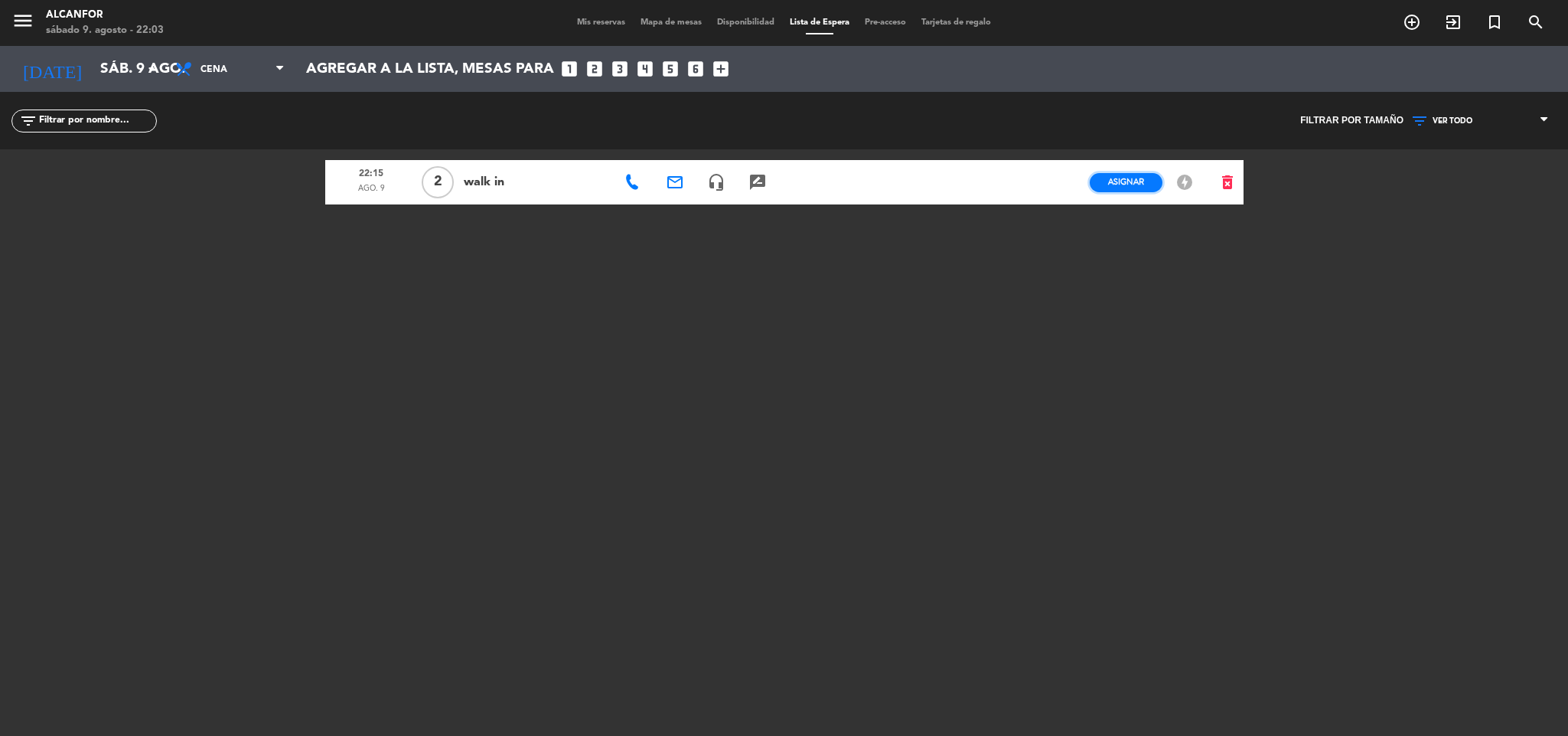
click at [1093, 184] on button "Asignar" at bounding box center [1126, 183] width 73 height 19
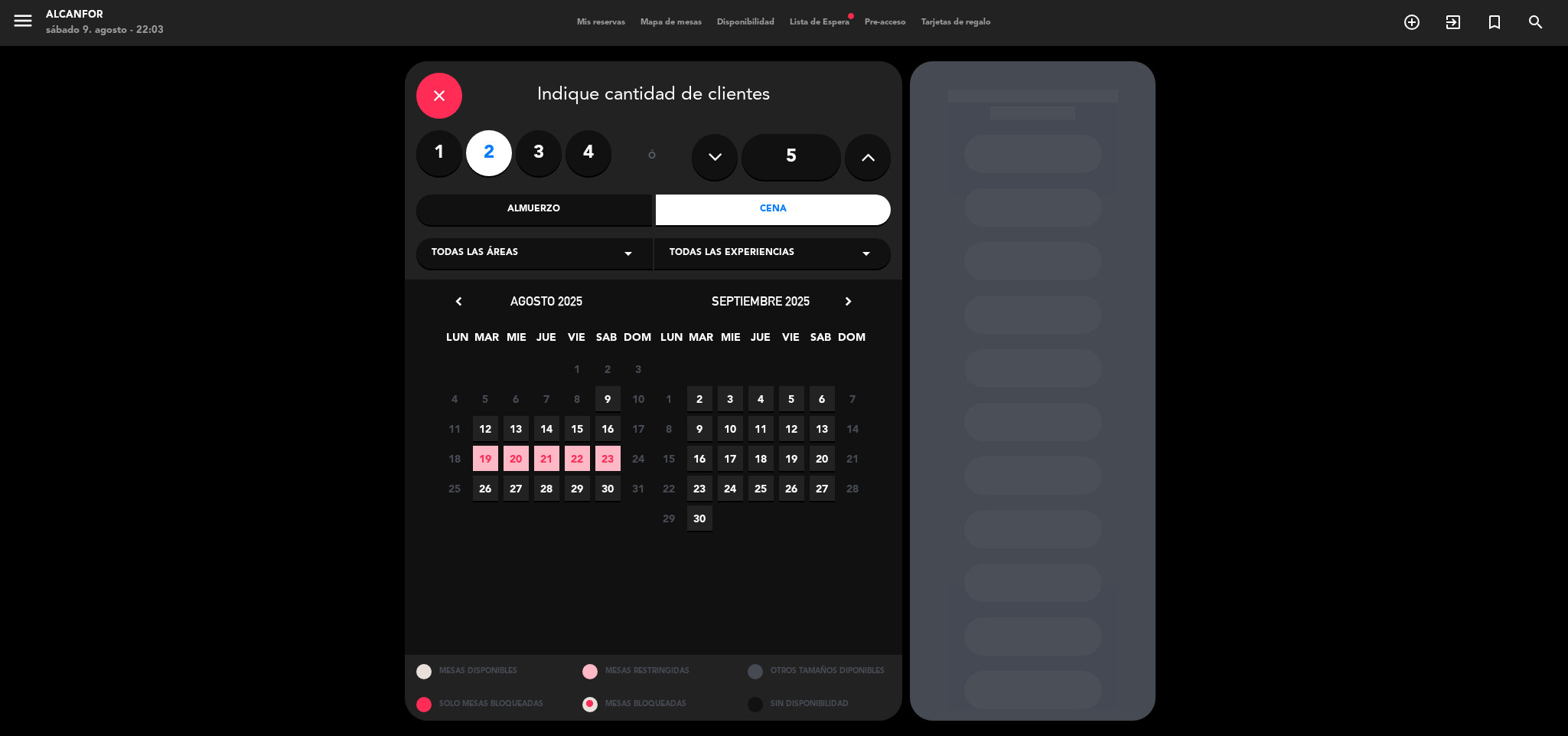
click at [611, 389] on span "9" at bounding box center [607, 398] width 25 height 25
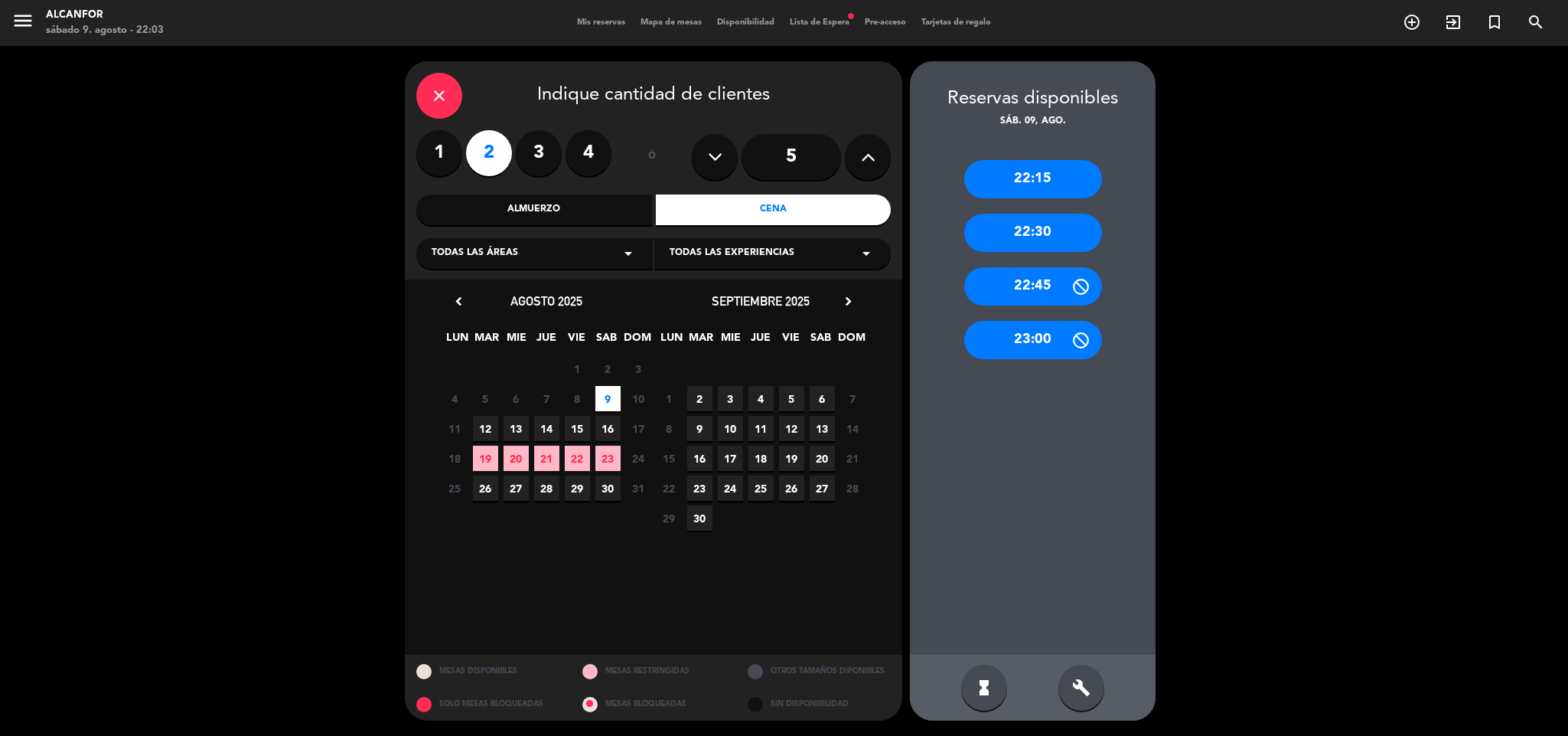
click at [1398, 184] on div "close Indique cantidad de clientes 1 2 3 4 ó 5 Almuerzo Cena Todas las áreas ar…" at bounding box center [784, 391] width 1568 height 690
click at [446, 69] on div "close Indique cantidad de clientes 1 2 3 4 ó 5 Almuerzo Cena Todas las áreas ar…" at bounding box center [653, 171] width 498 height 218
click at [443, 79] on div "close" at bounding box center [439, 95] width 46 height 46
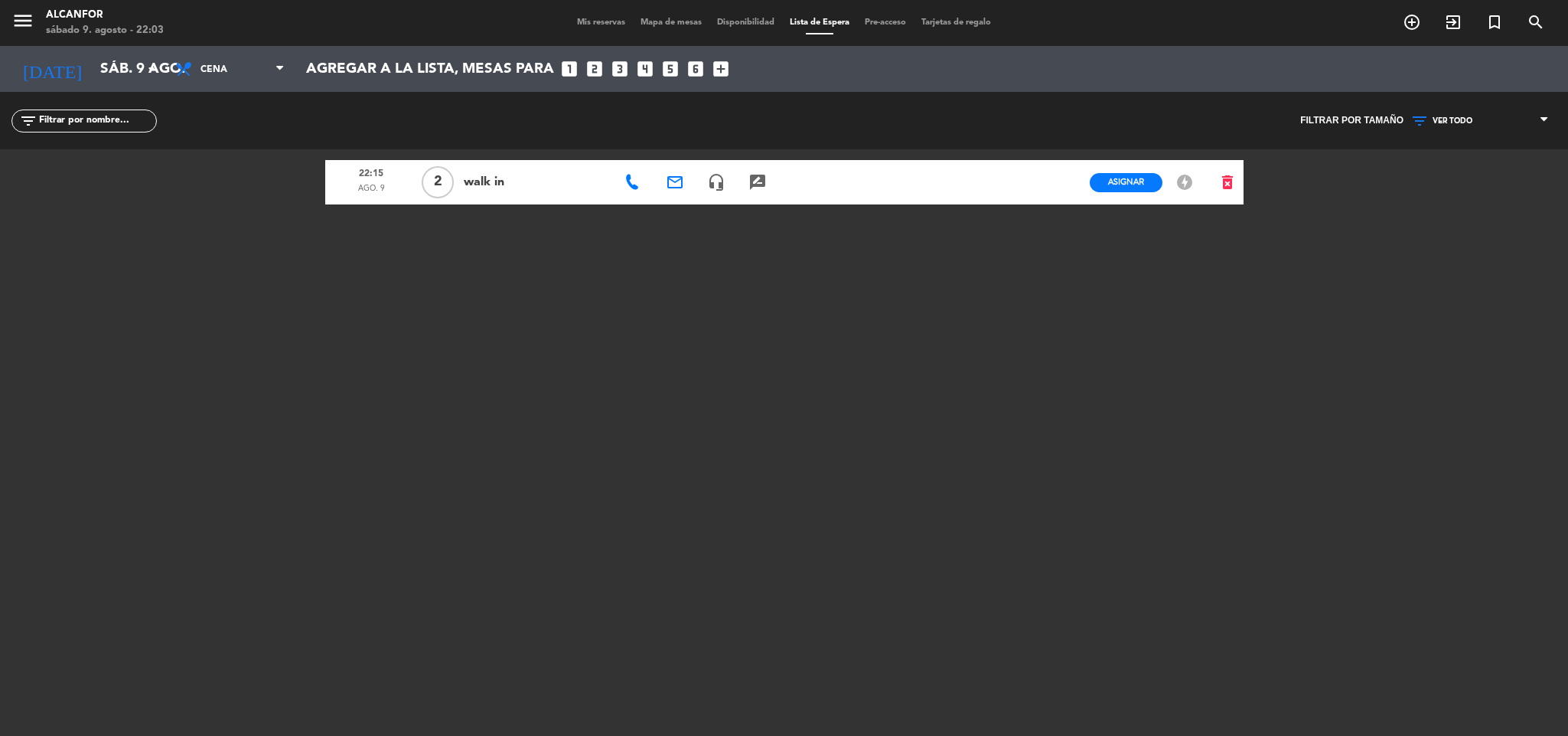
click at [595, 8] on div "menu Alcanfor sábado 9. agosto - 22:03 Mis reservas Mapa de mesas Disponibilida…" at bounding box center [784, 23] width 1568 height 46
drag, startPoint x: 590, startPoint y: 16, endPoint x: 590, endPoint y: 26, distance: 10.0
click at [590, 26] on div "Mis reservas Mapa de mesas Disponibilidad Lista de Espera Pre-acceso Tarjetas d…" at bounding box center [784, 23] width 429 height 14
click at [590, 26] on span "Mis reservas" at bounding box center [601, 23] width 63 height 9
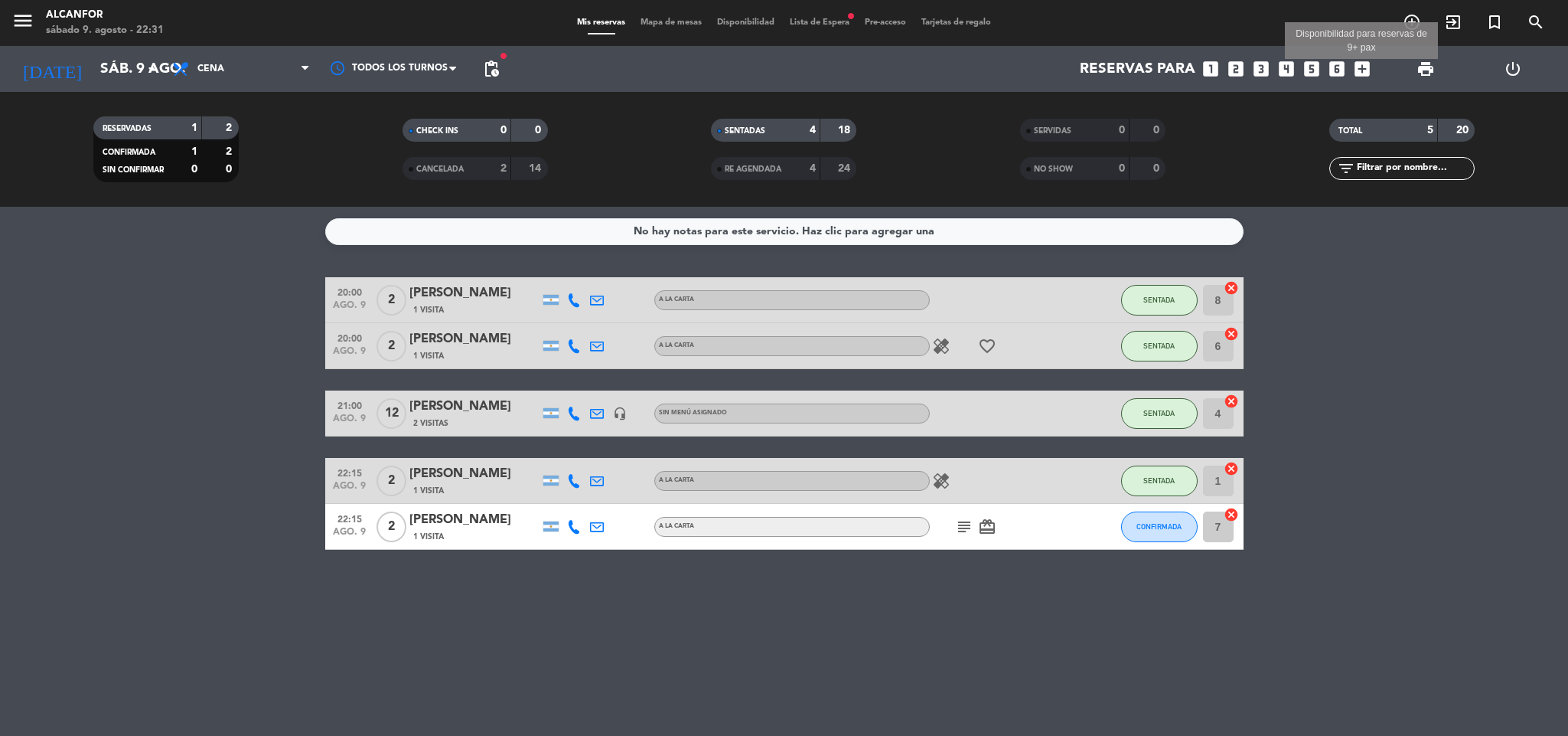
click at [1361, 62] on icon "add_box" at bounding box center [1361, 68] width 20 height 20
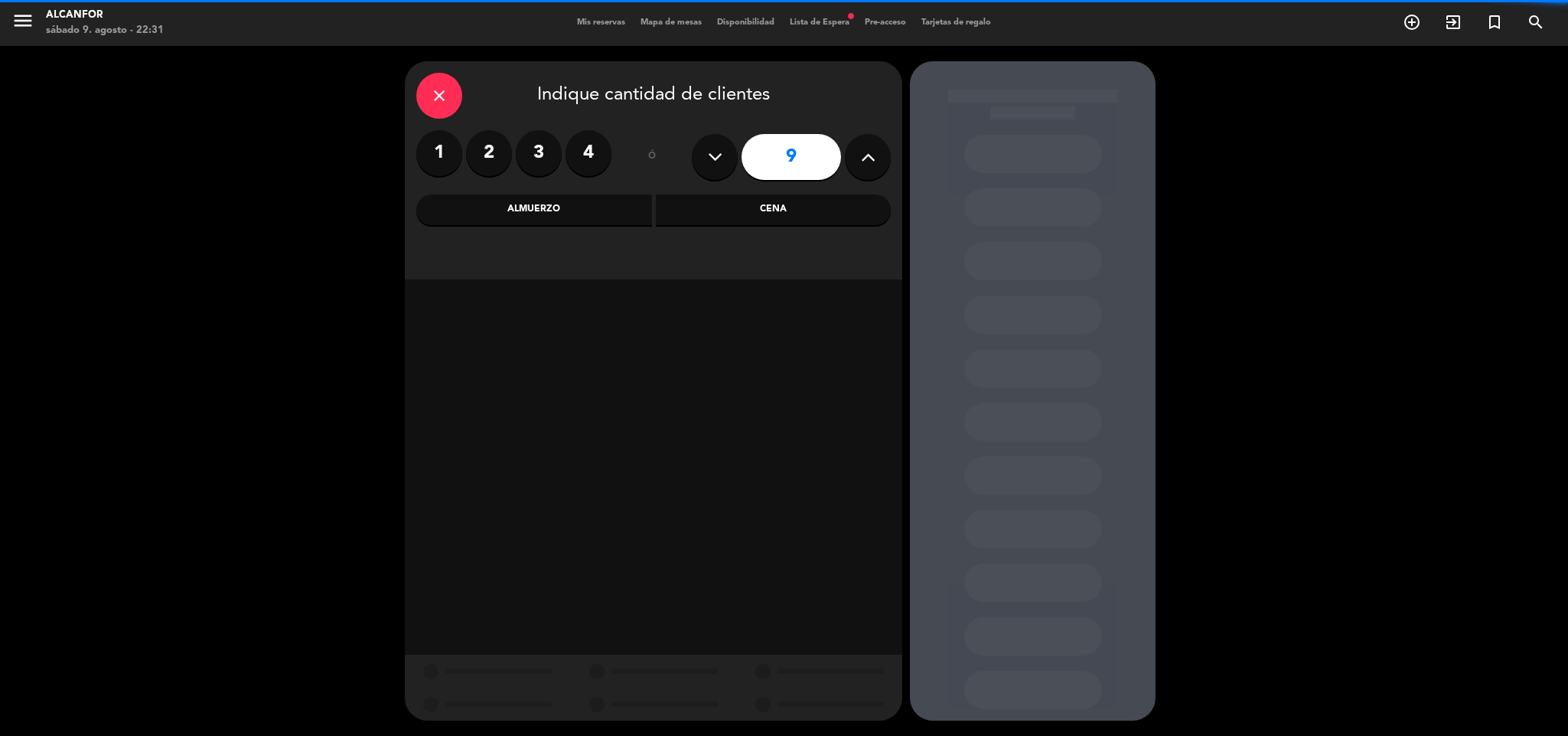
click at [602, 143] on label "4" at bounding box center [588, 152] width 46 height 46
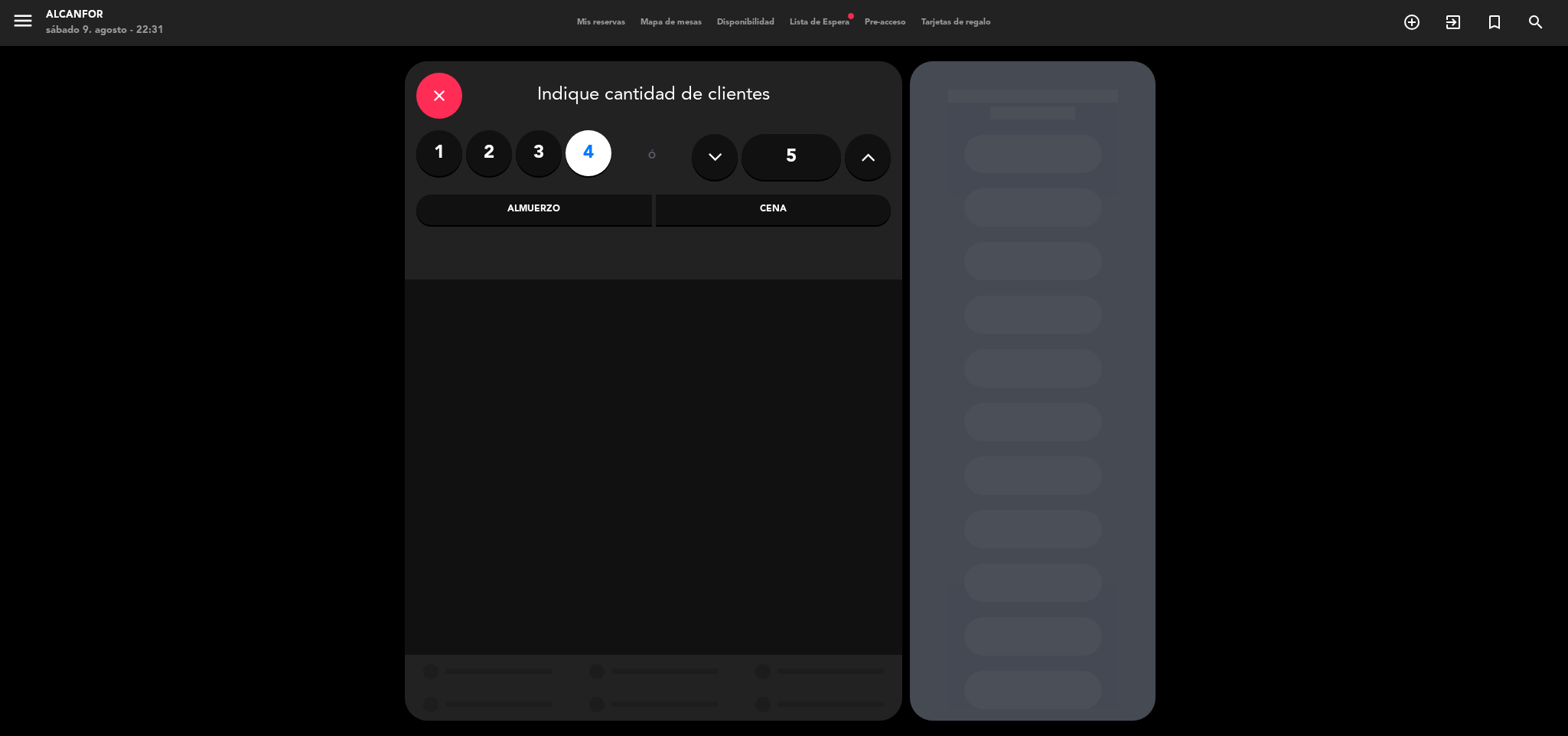
click at [726, 214] on div "Cena" at bounding box center [774, 210] width 235 height 30
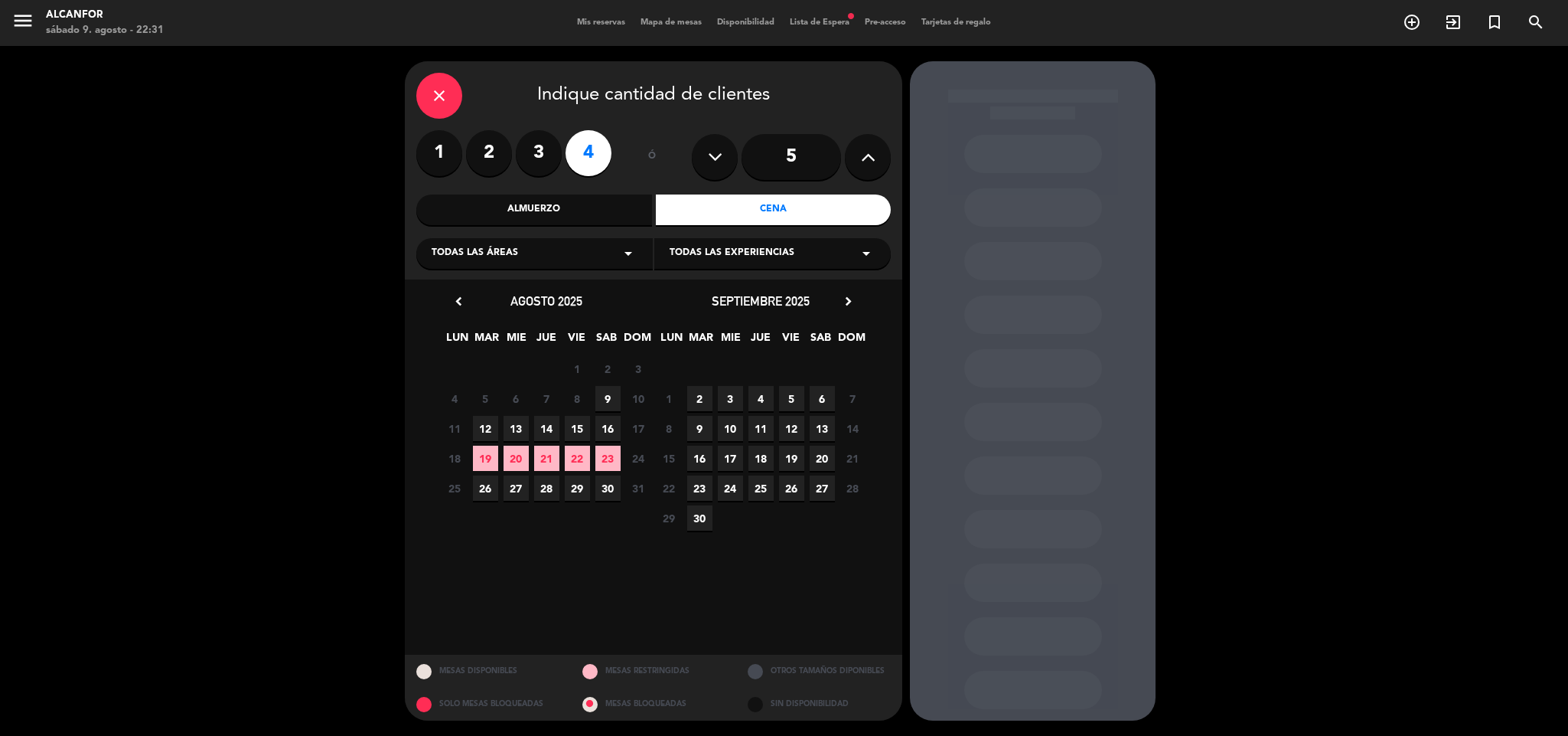
click at [601, 395] on span "9" at bounding box center [607, 398] width 25 height 25
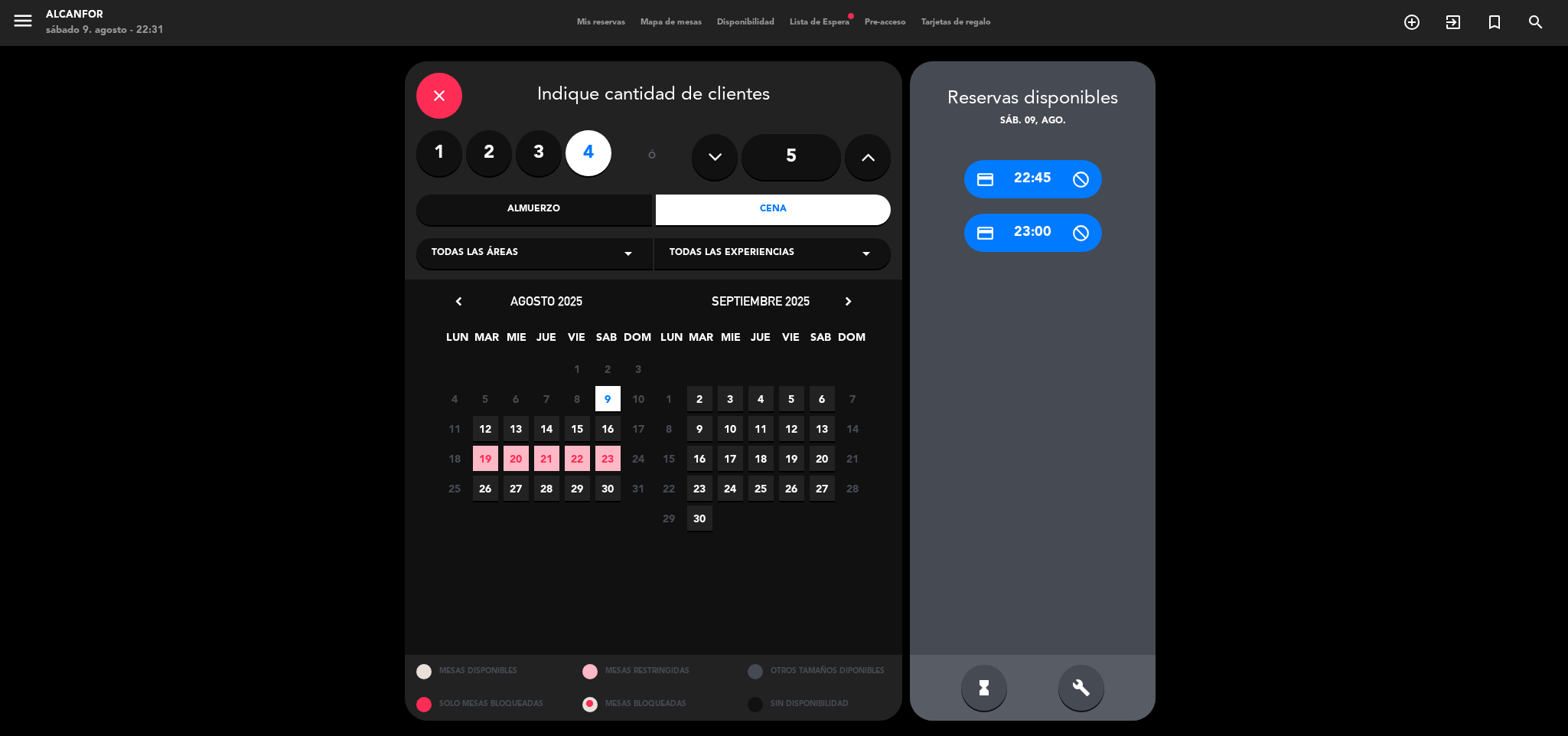
click at [1015, 177] on div "credit_card 22:45" at bounding box center [1032, 179] width 138 height 38
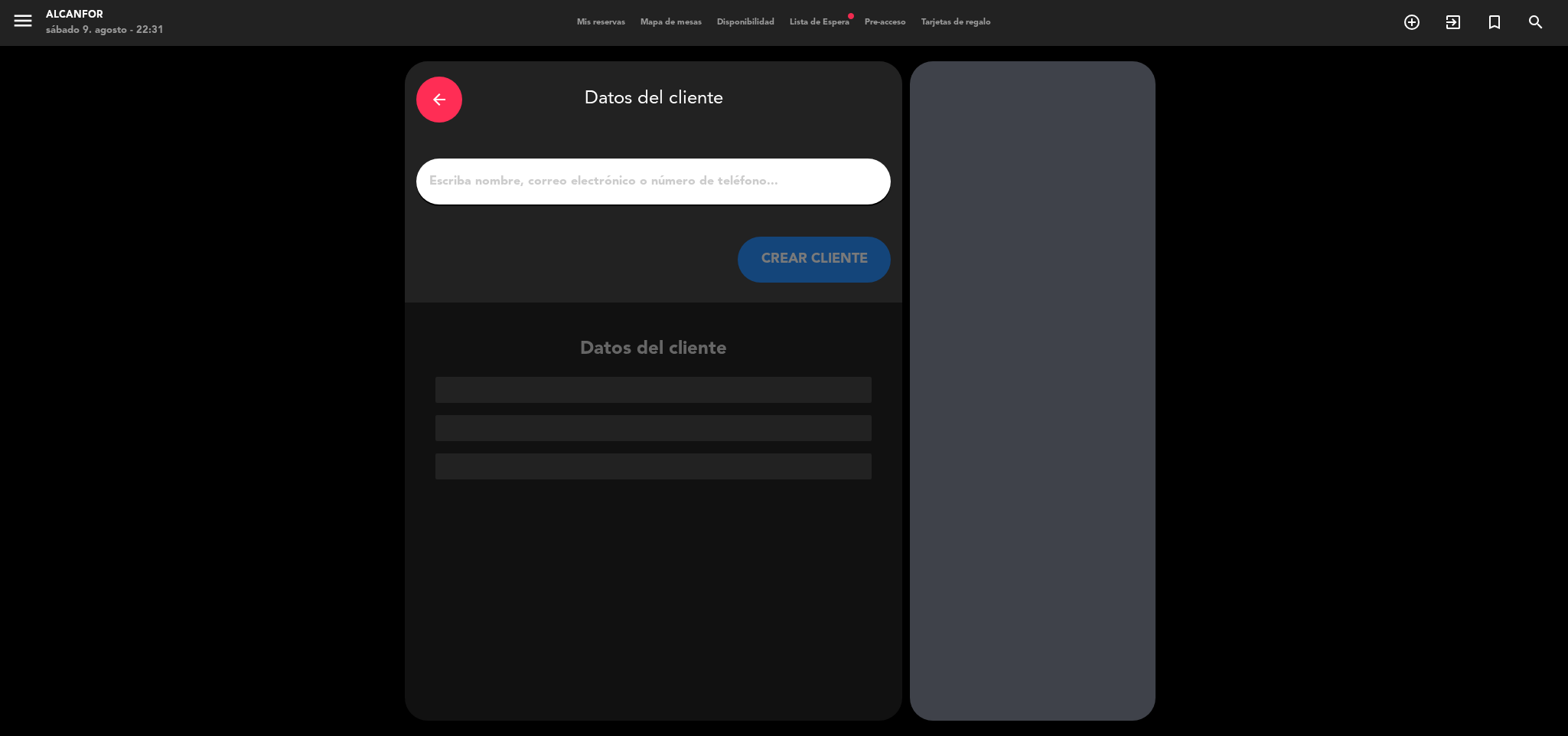
click at [703, 186] on input "1" at bounding box center [653, 181] width 452 height 22
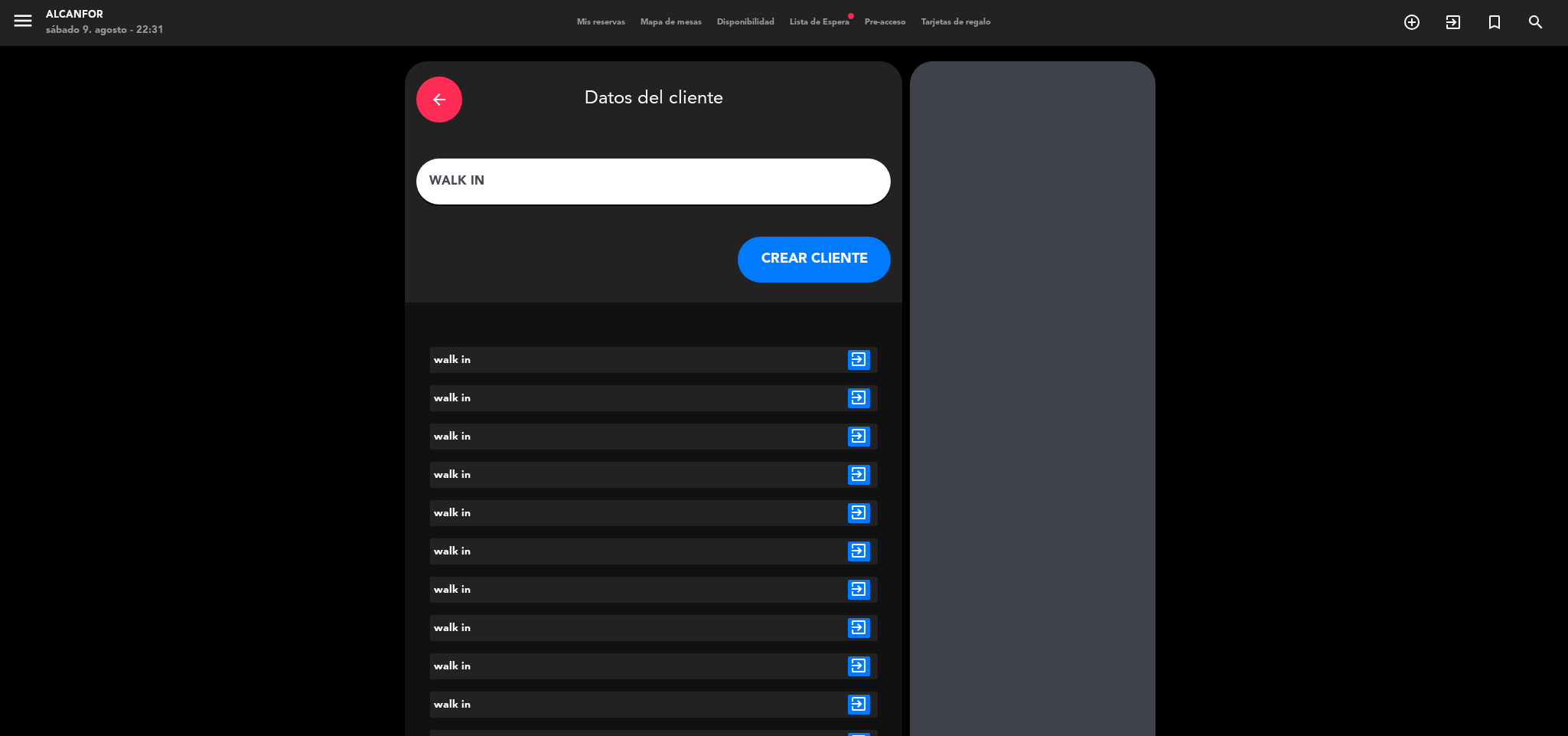
type input "WALK IN"
click at [861, 360] on icon "exit_to_app" at bounding box center [859, 359] width 22 height 20
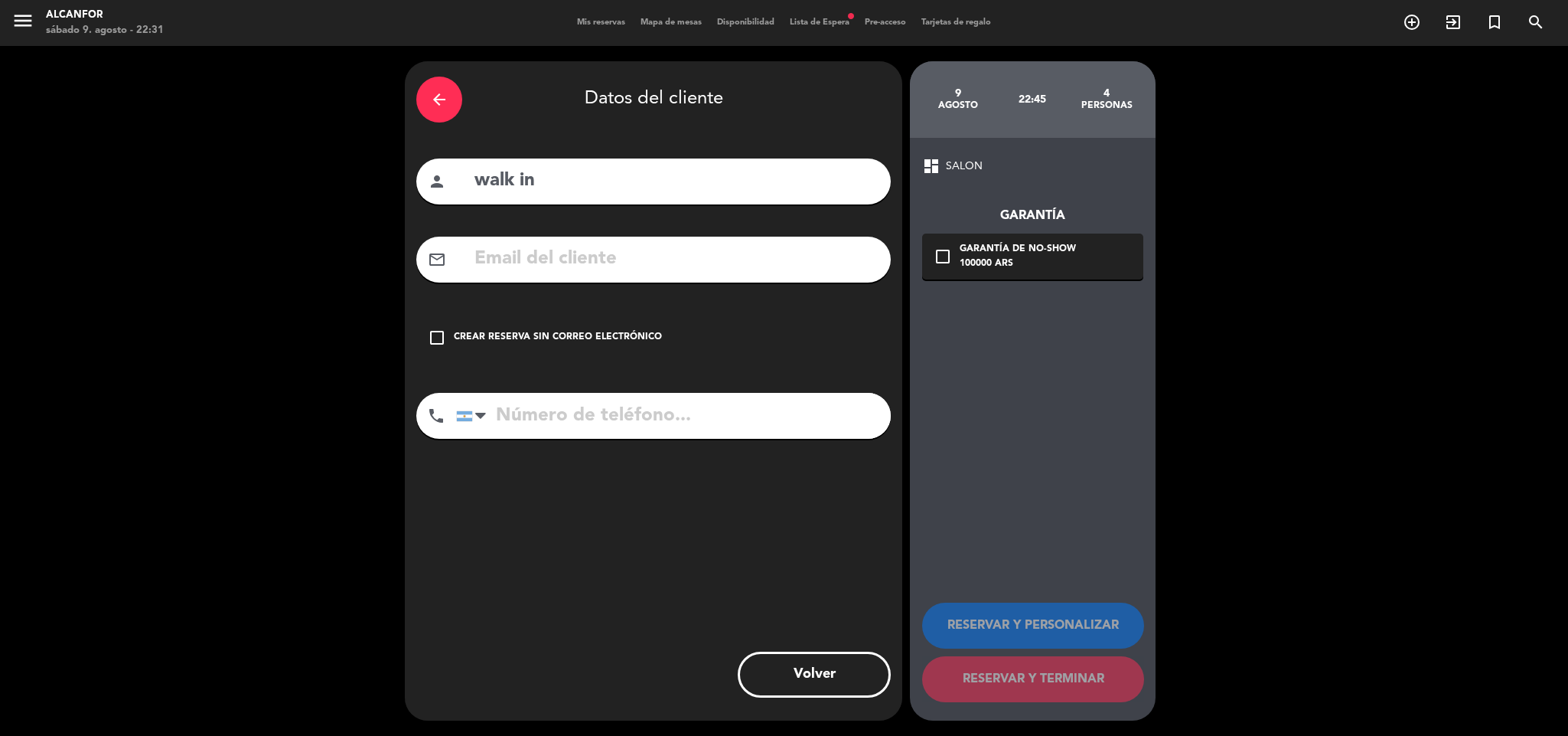
click at [640, 327] on div "check_box_outline_blank Crear reserva sin correo electrónico" at bounding box center [653, 337] width 474 height 46
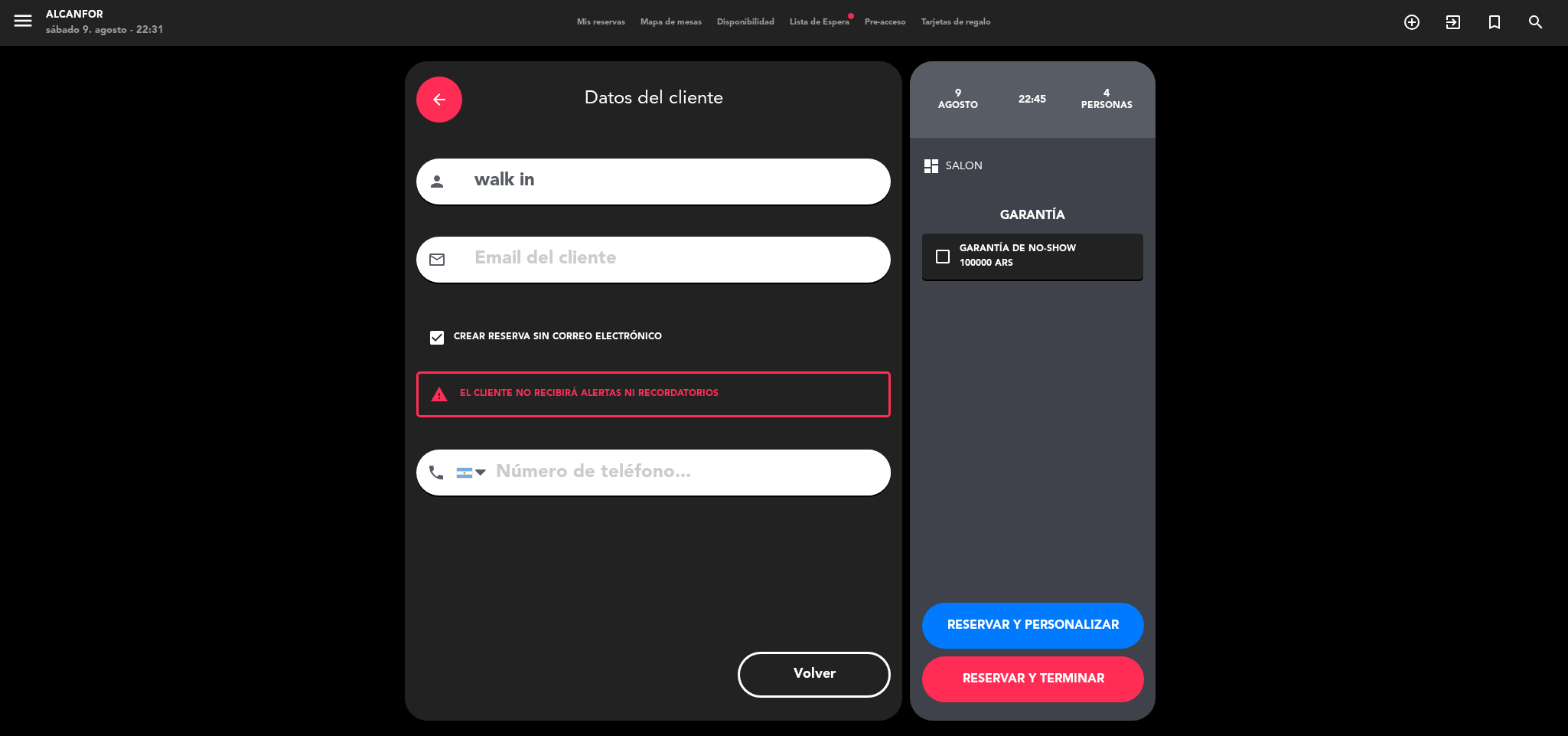
click at [941, 674] on button "RESERVAR Y TERMINAR" at bounding box center [1032, 679] width 222 height 46
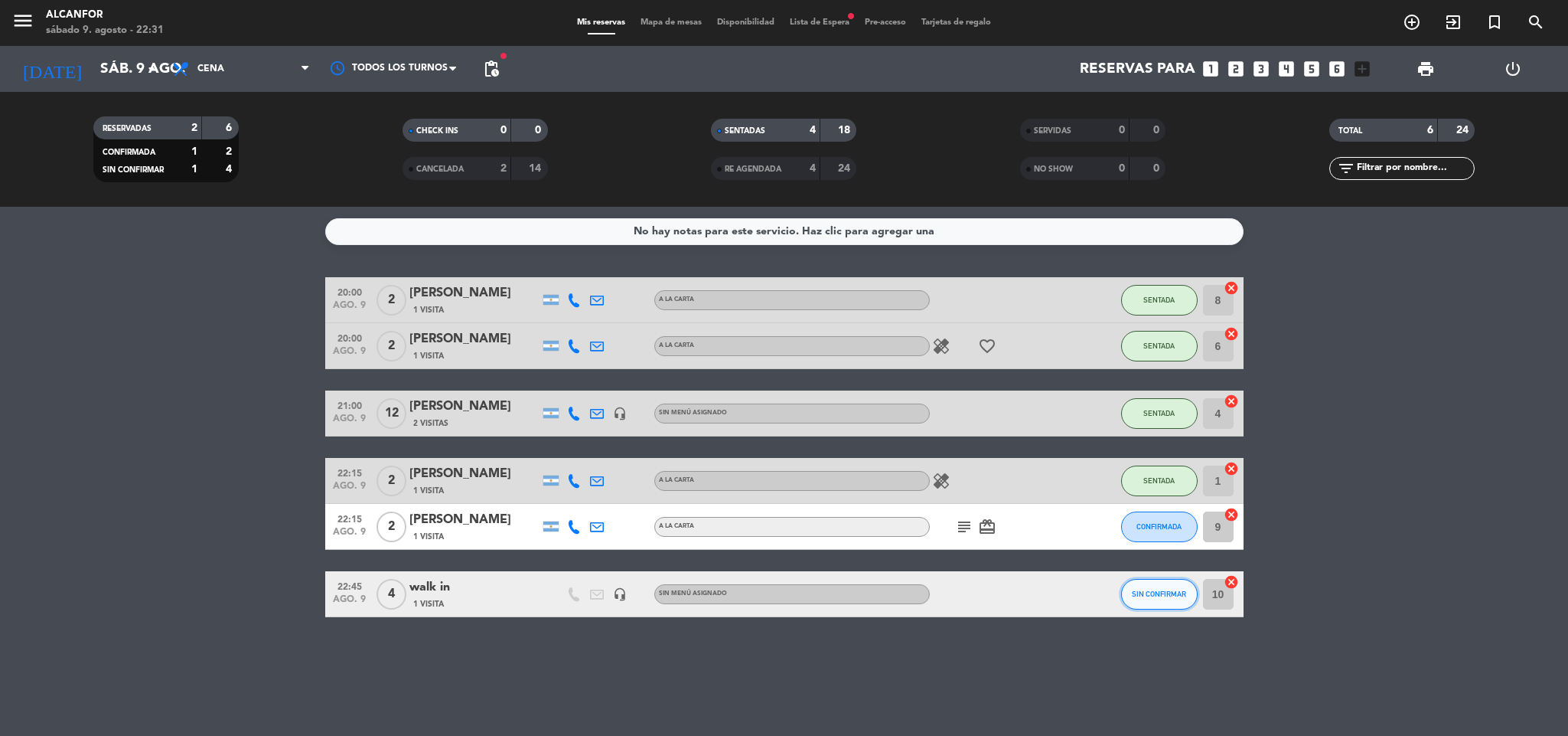
click at [1157, 597] on span "SIN CONFIRMAR" at bounding box center [1159, 594] width 55 height 9
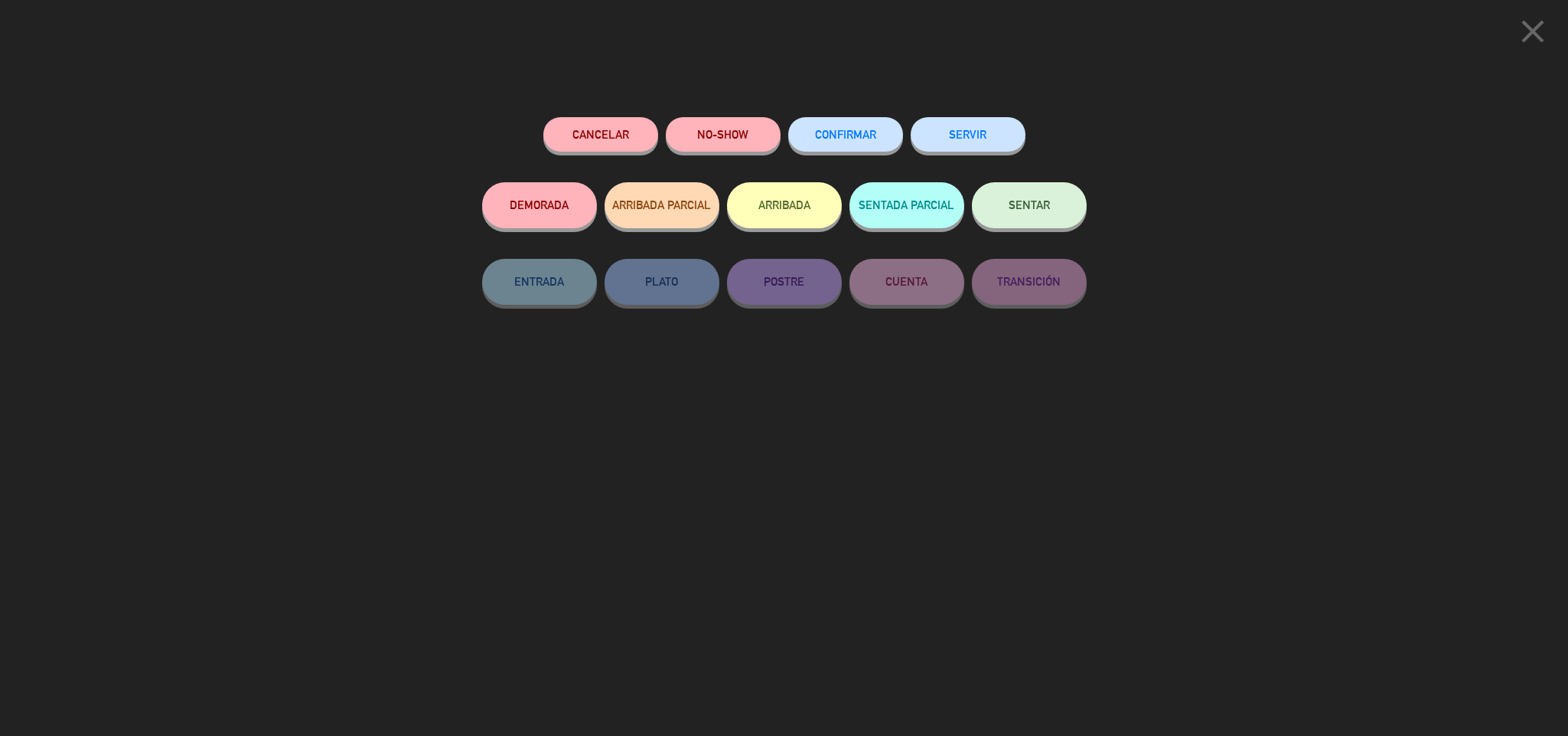
click at [1066, 232] on div "SENTAR" at bounding box center [1029, 220] width 115 height 76
click at [1064, 226] on div "SENTAR" at bounding box center [1029, 220] width 115 height 76
click at [1064, 226] on button "SENTAR" at bounding box center [1029, 204] width 115 height 46
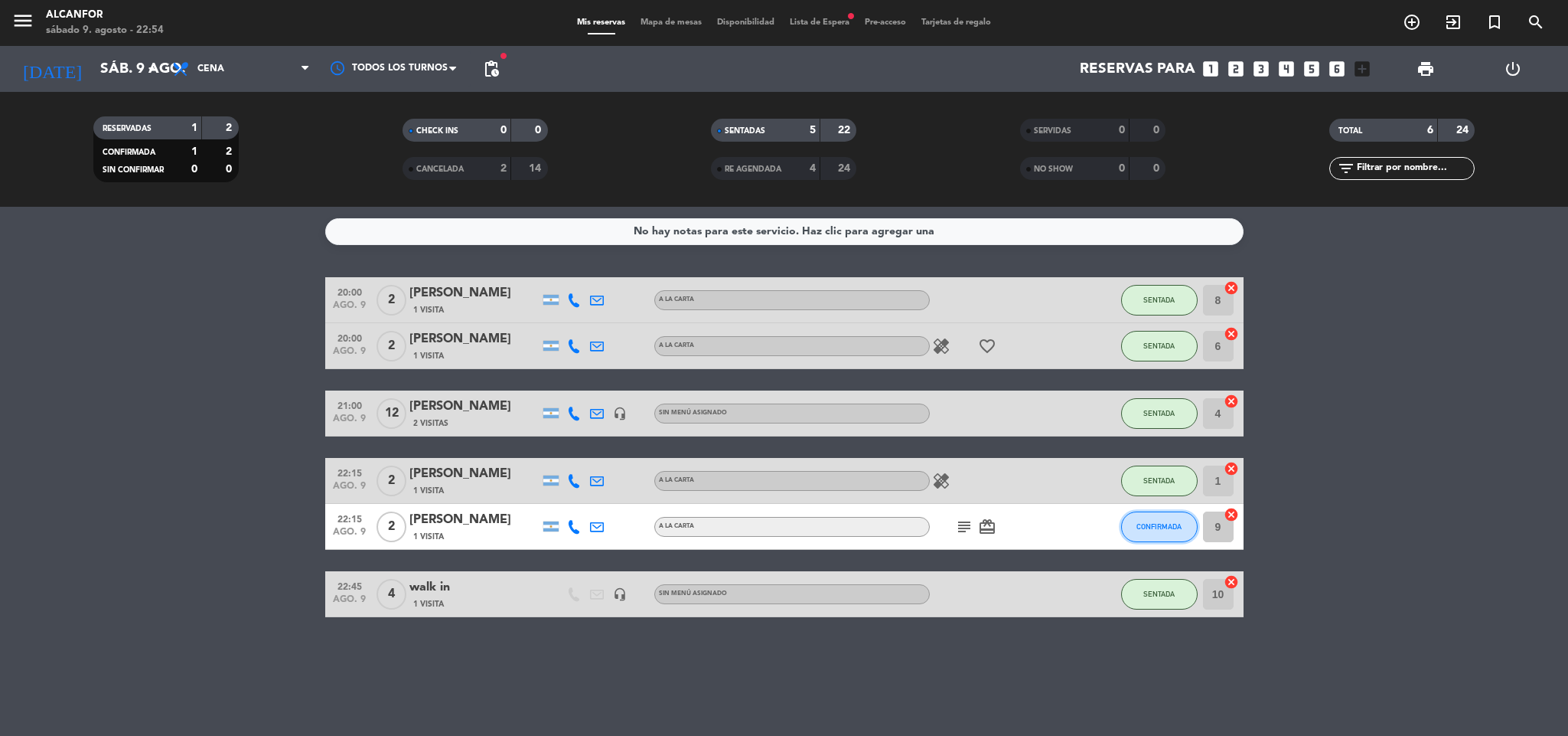
click at [1168, 529] on span "CONFIRMADA" at bounding box center [1159, 526] width 45 height 9
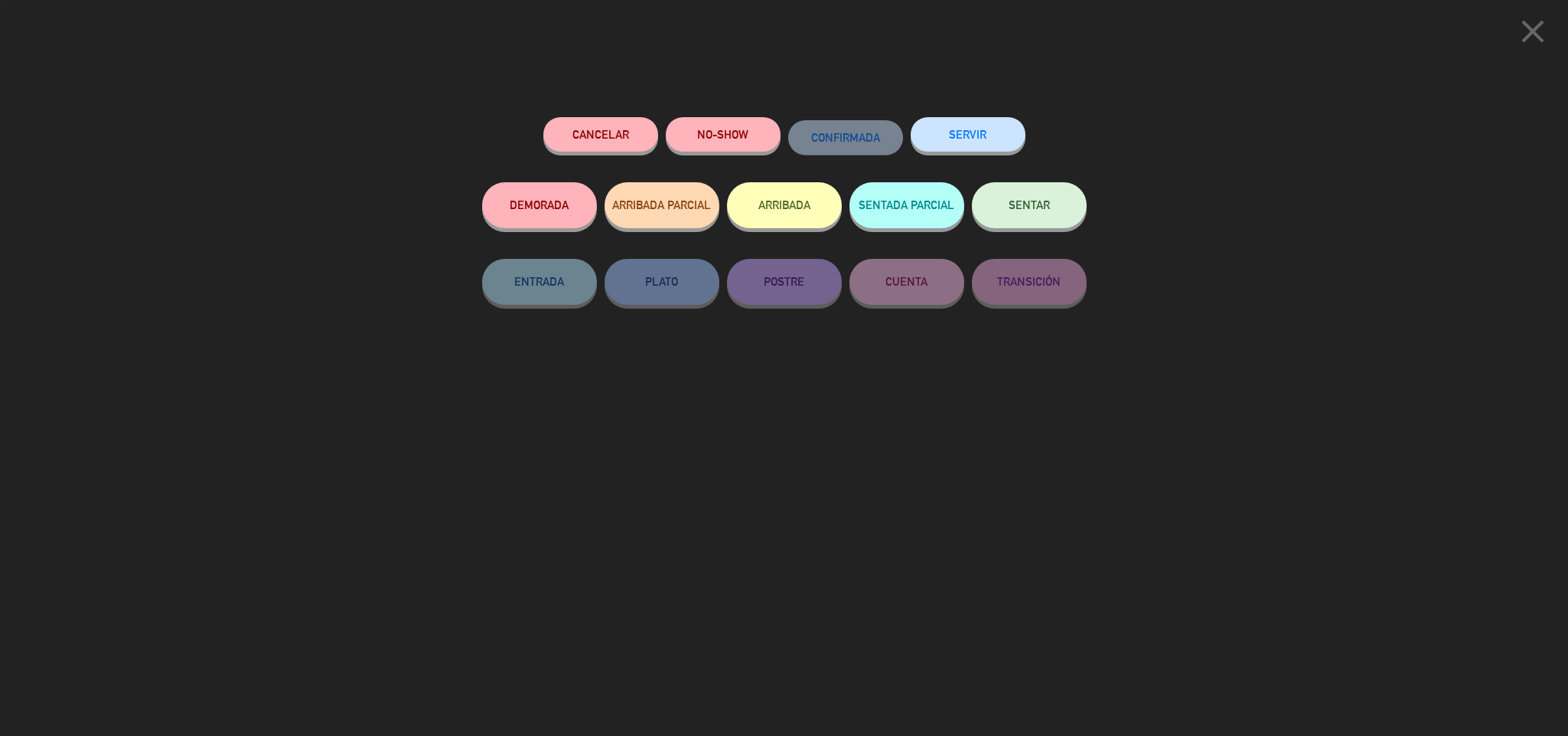
click at [1020, 189] on button "SENTAR" at bounding box center [1029, 204] width 115 height 46
